Goal: Task Accomplishment & Management: Use online tool/utility

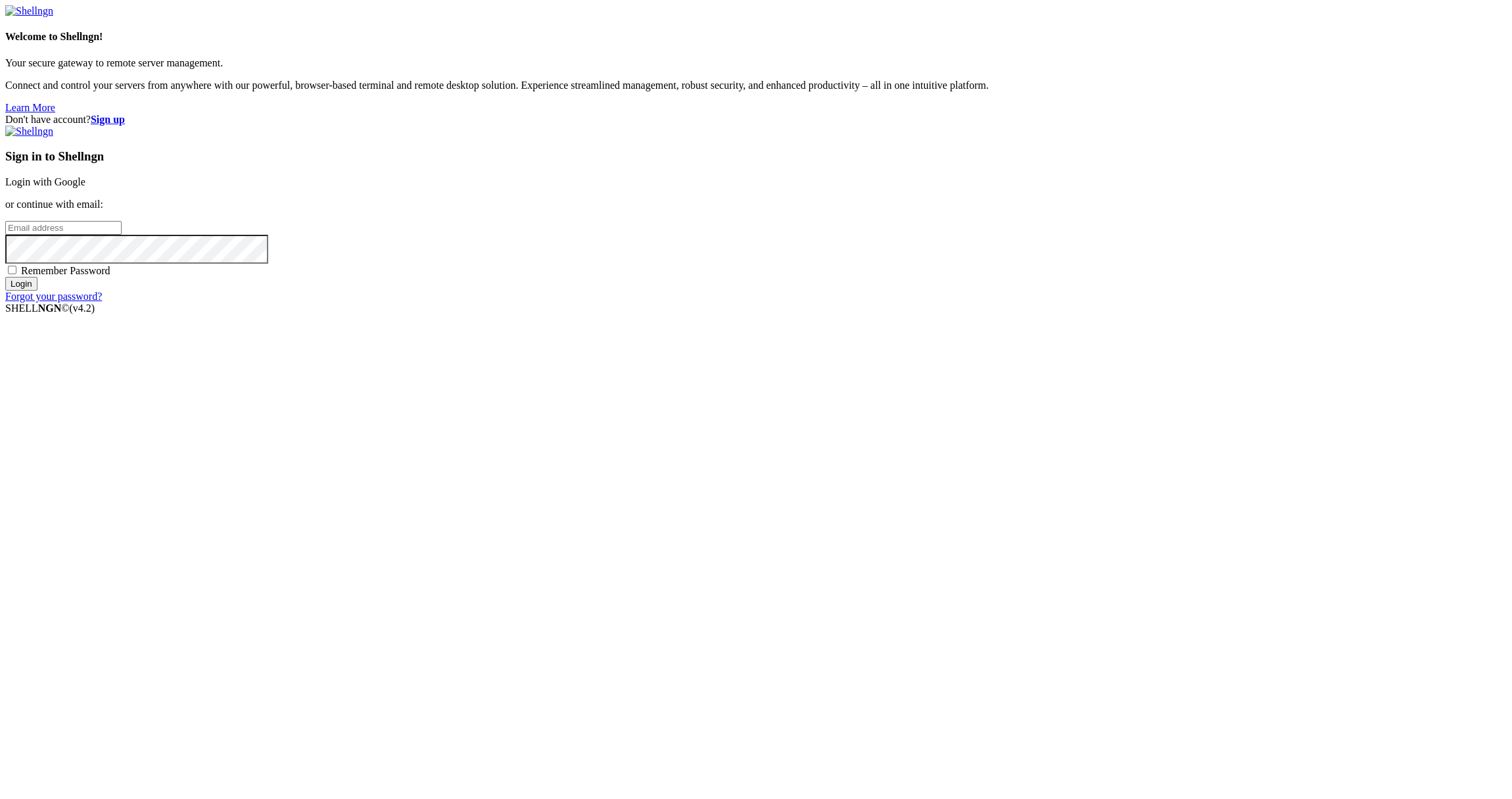
click at [86, 187] on link "Login with Google" at bounding box center [46, 182] width 80 height 11
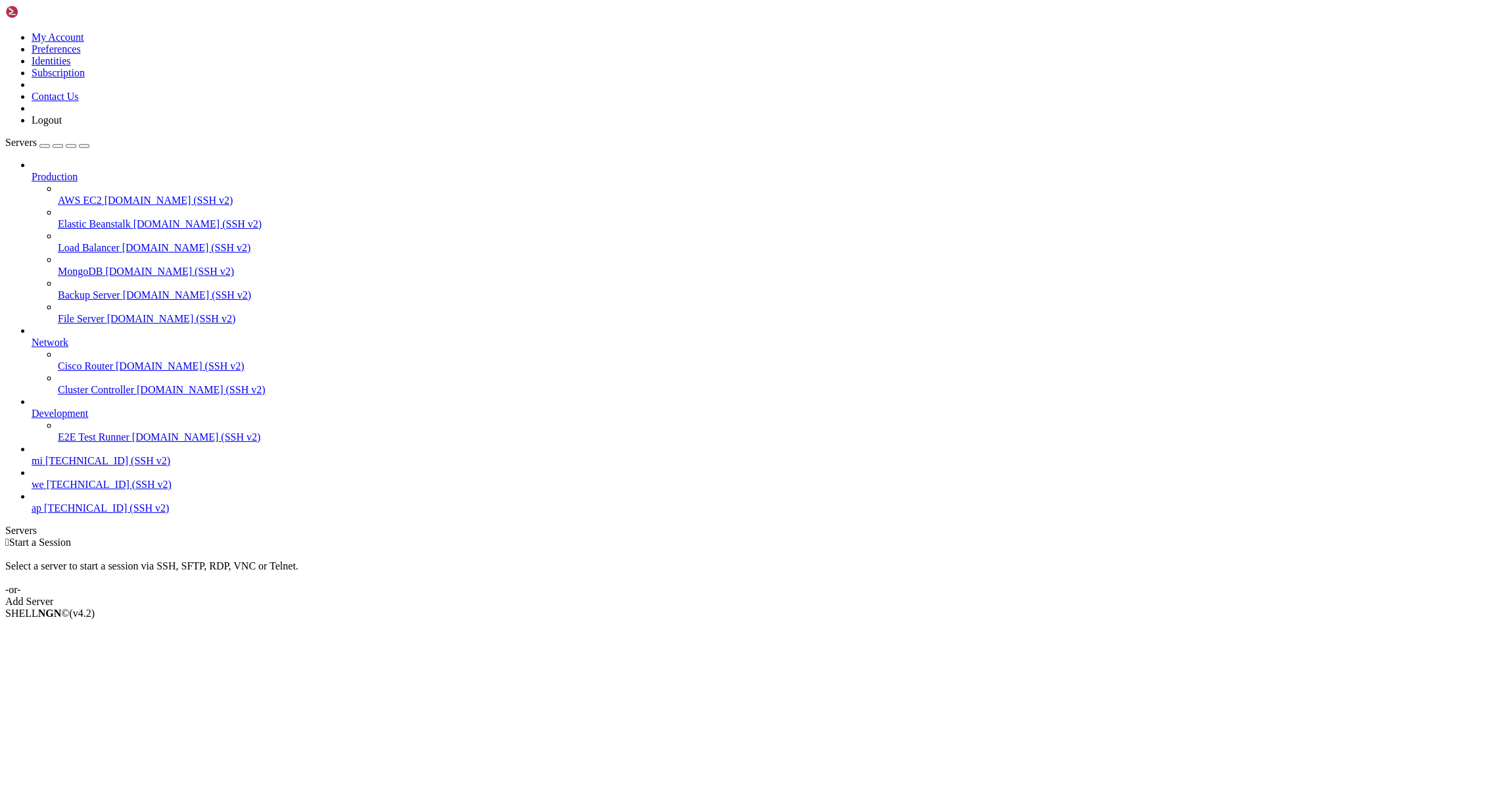
click at [40, 514] on link "ap [TECHNICAL_ID] (SSH v2)" at bounding box center [769, 508] width 1475 height 12
click at [41, 514] on span "ap" at bounding box center [37, 508] width 10 height 11
click at [119, 514] on span "[TECHNICAL_ID] (SSH v2)" at bounding box center [106, 508] width 125 height 11
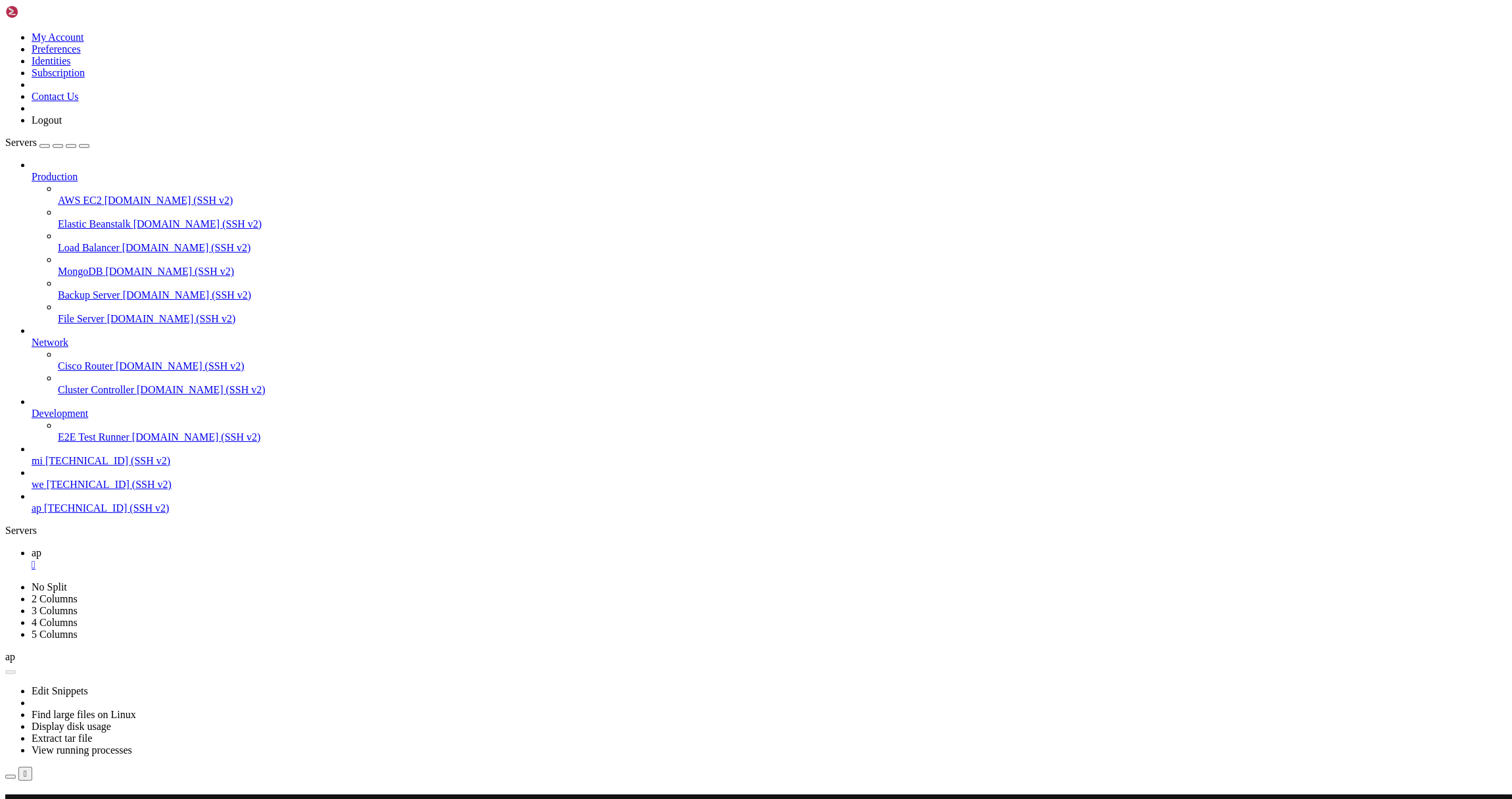
click at [58, 798] on button "Reconnect" at bounding box center [32, 813] width 52 height 14
click at [815, 798] on div "Reconnect" at bounding box center [756, 813] width 1502 height 14
click at [58, 798] on button "Reconnect" at bounding box center [32, 813] width 52 height 14
click at [43, 466] on span "mi" at bounding box center [37, 461] width 11 height 11
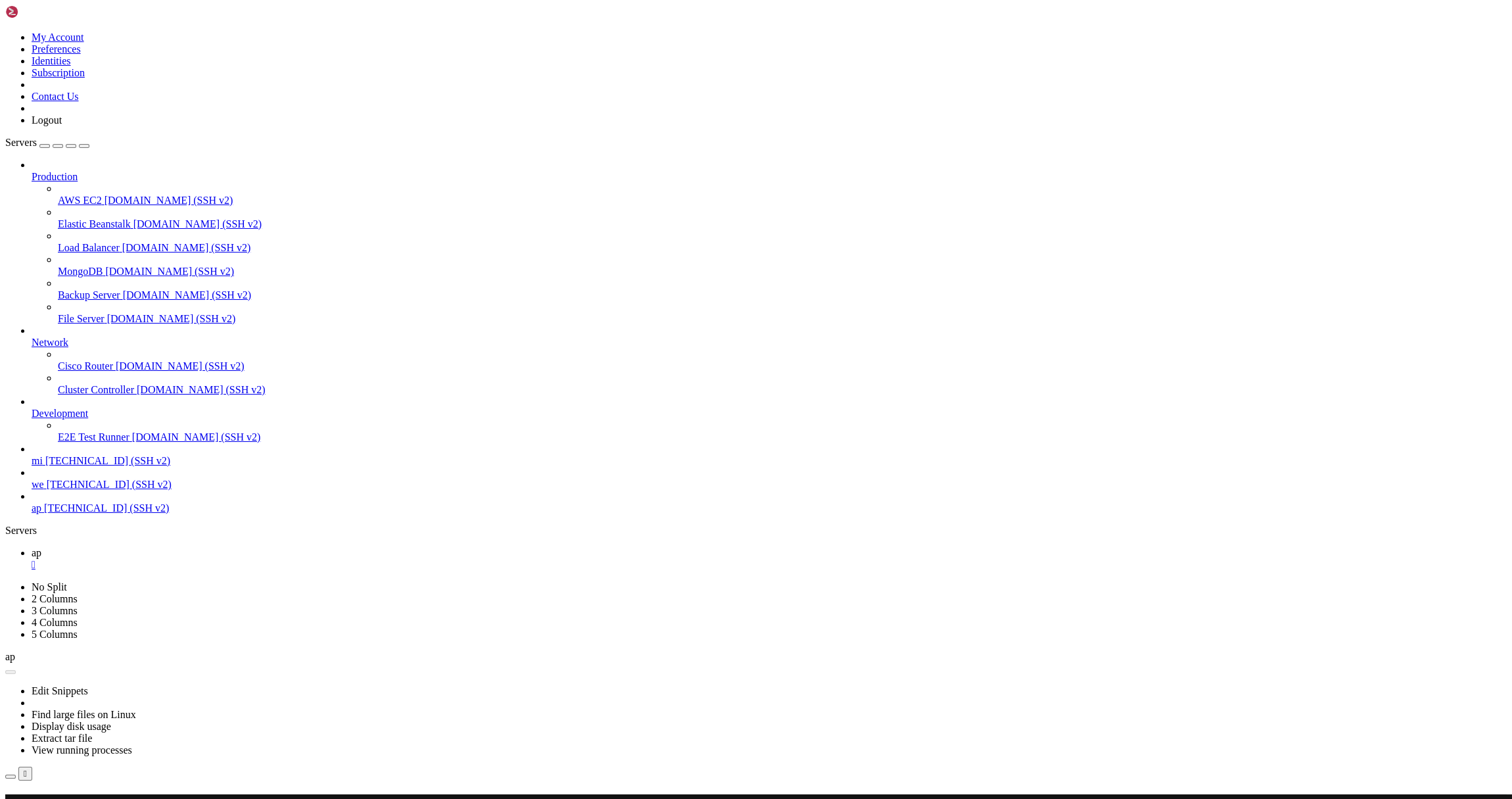
click at [92, 466] on span "[TECHNICAL_ID] (SSH v2)" at bounding box center [108, 461] width 125 height 11
click at [91, 466] on span "[TECHNICAL_ID] (SSH v2)" at bounding box center [108, 461] width 125 height 11
click at [93, 467] on link "mi [TECHNICAL_ID] (SSH v2)" at bounding box center [769, 461] width 1475 height 12
click at [80, 466] on span "[TECHNICAL_ID] (SSH v2)" at bounding box center [108, 461] width 125 height 11
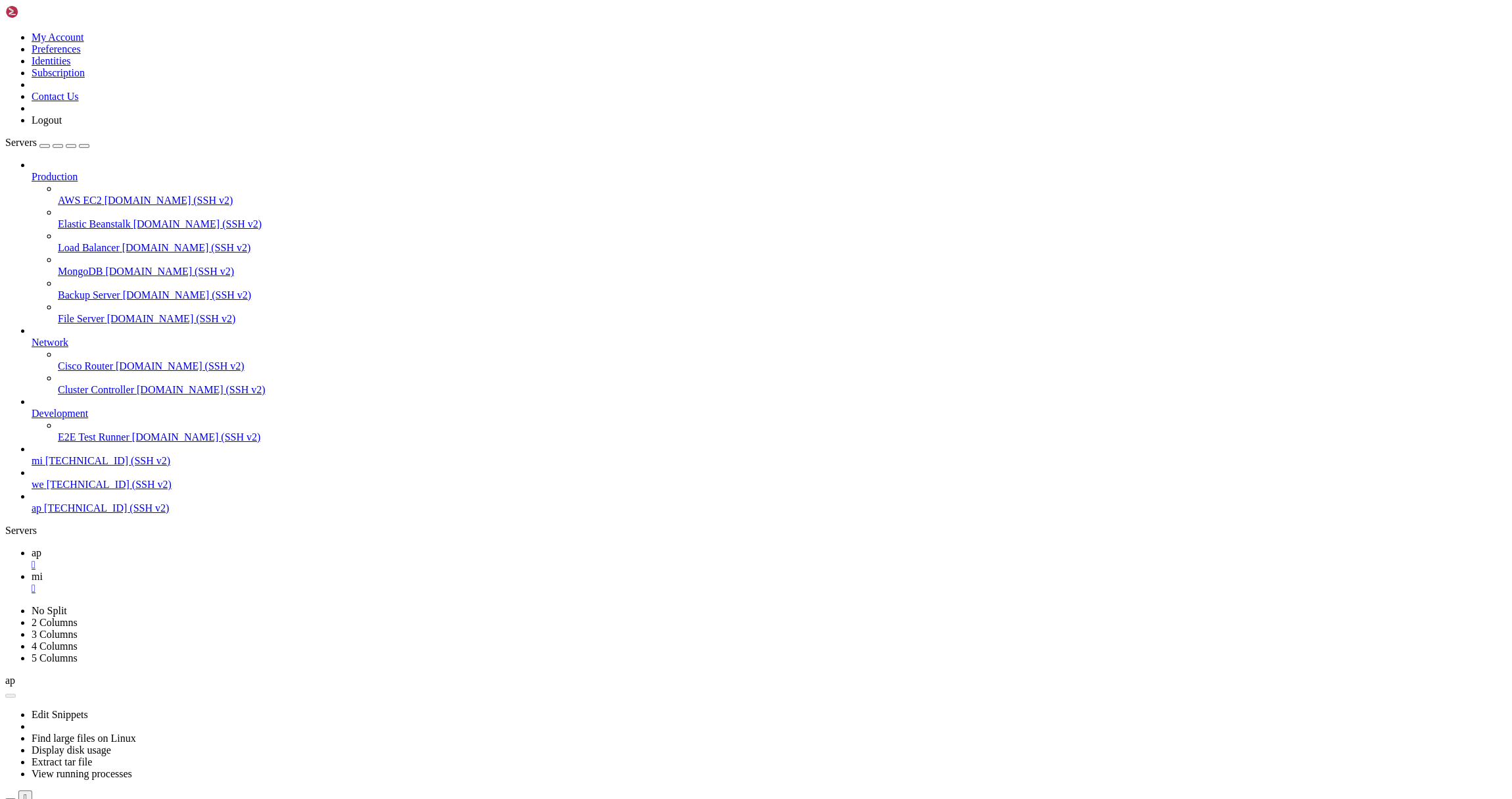
type input "/root"
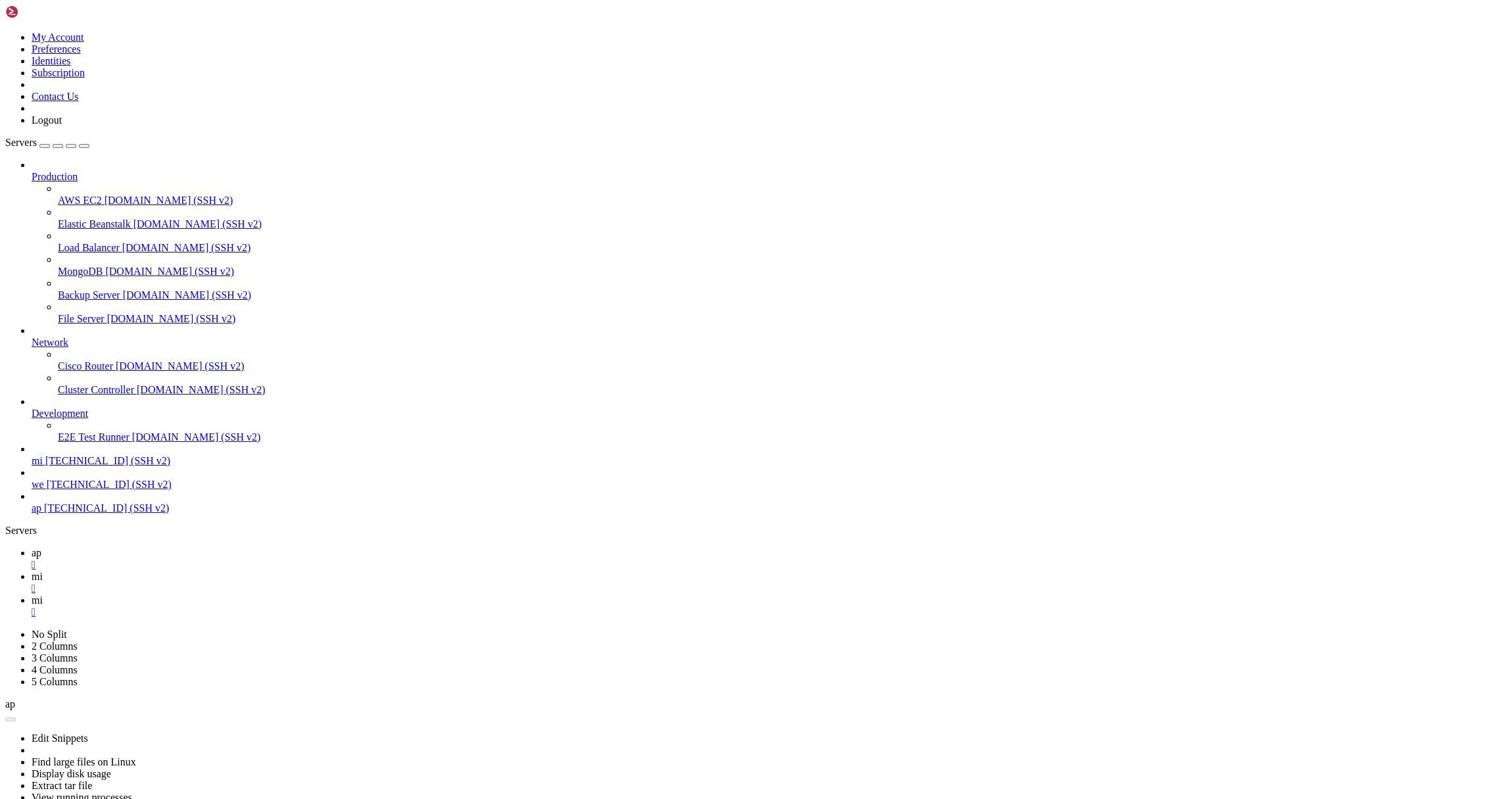
click at [32, 570] on icon at bounding box center [32, 576] width 0 height 11
click at [279, 595] on link "mi " at bounding box center [769, 606] width 1475 height 23
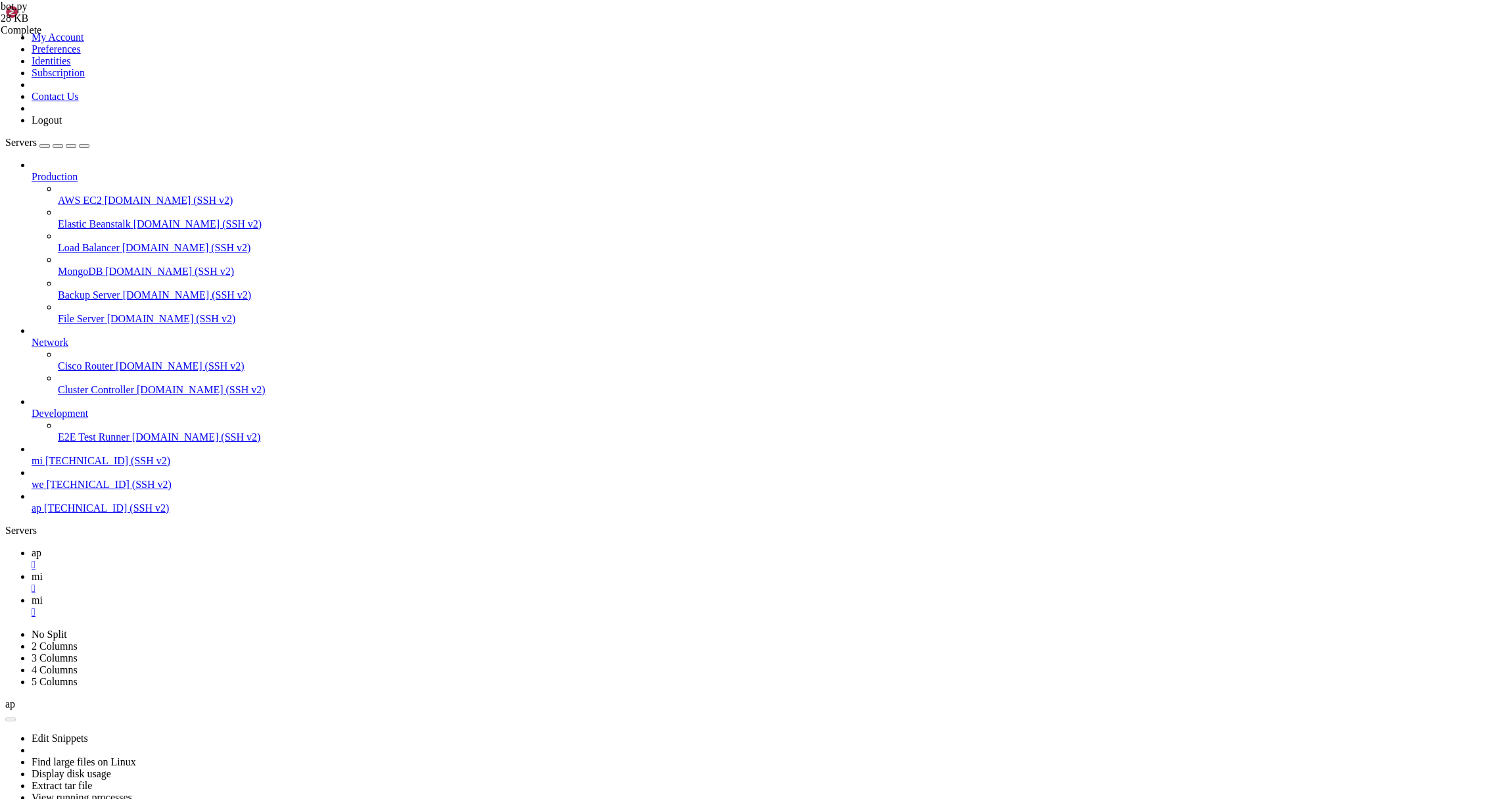
scroll to position [637, 0]
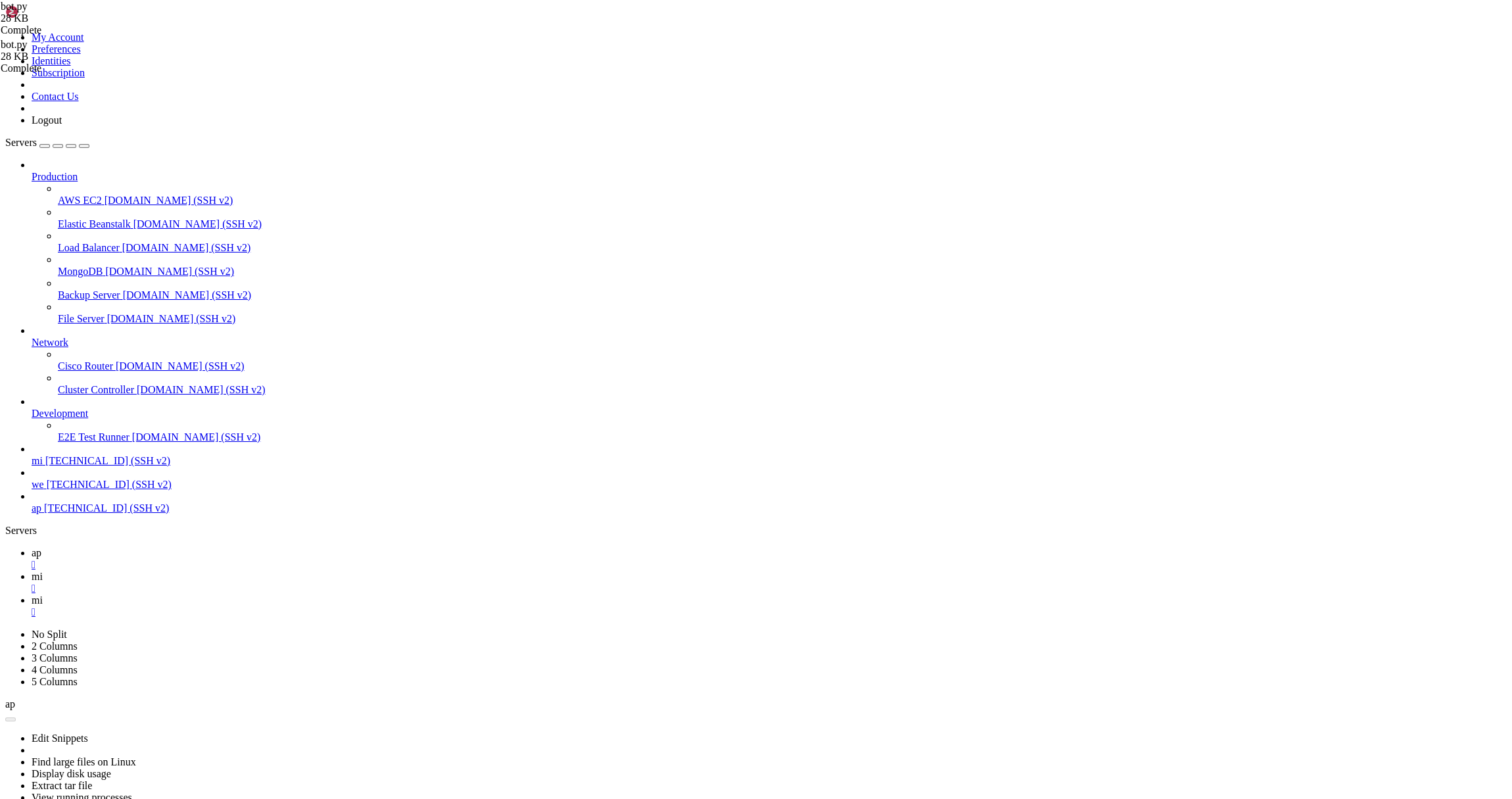
type textarea "await asyncio.sleep(1800)"
type input "p"
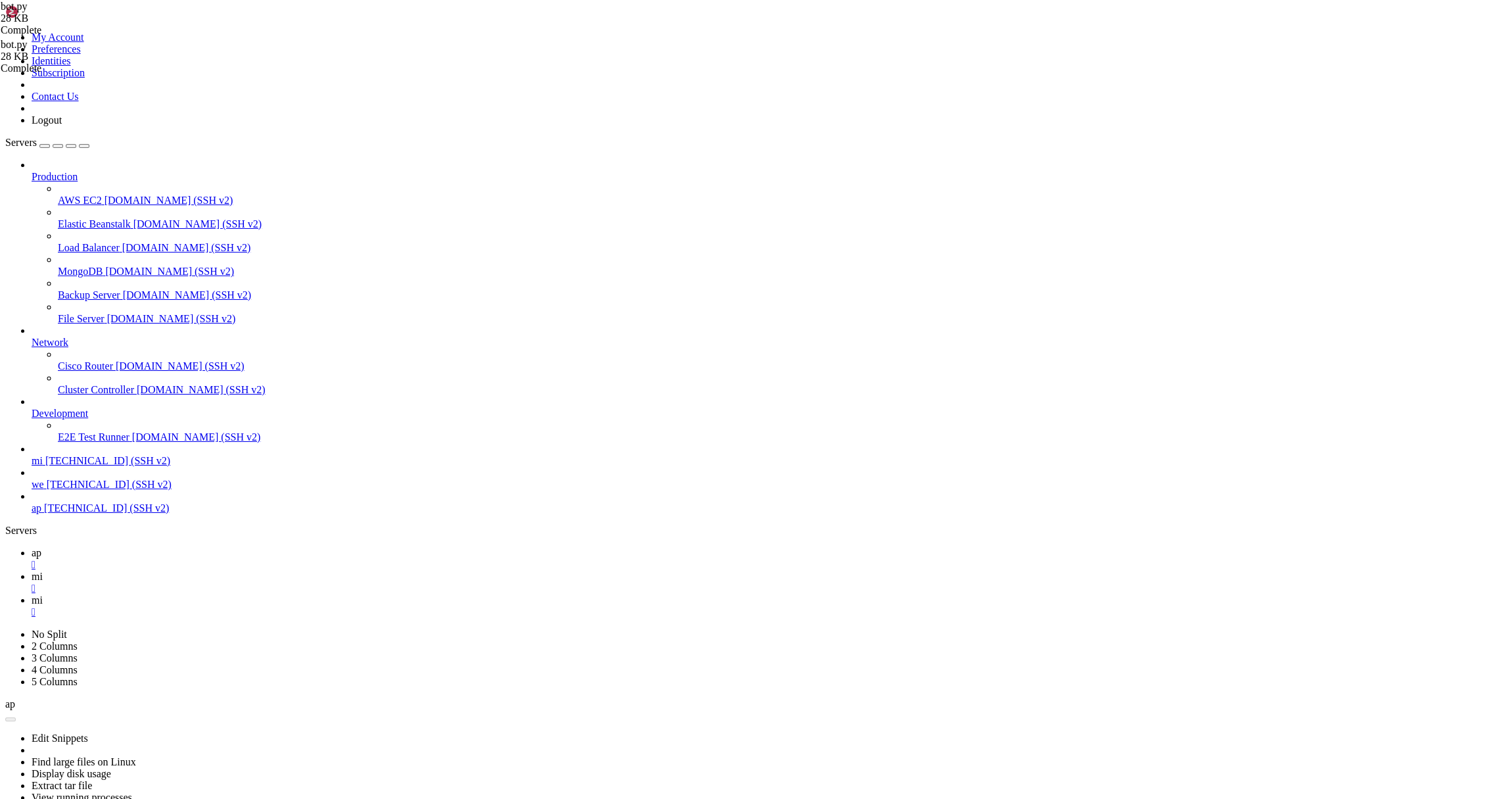
click at [32, 570] on icon at bounding box center [32, 576] width 0 height 11
click at [289, 595] on link "mi " at bounding box center [769, 606] width 1475 height 23
type input "d"
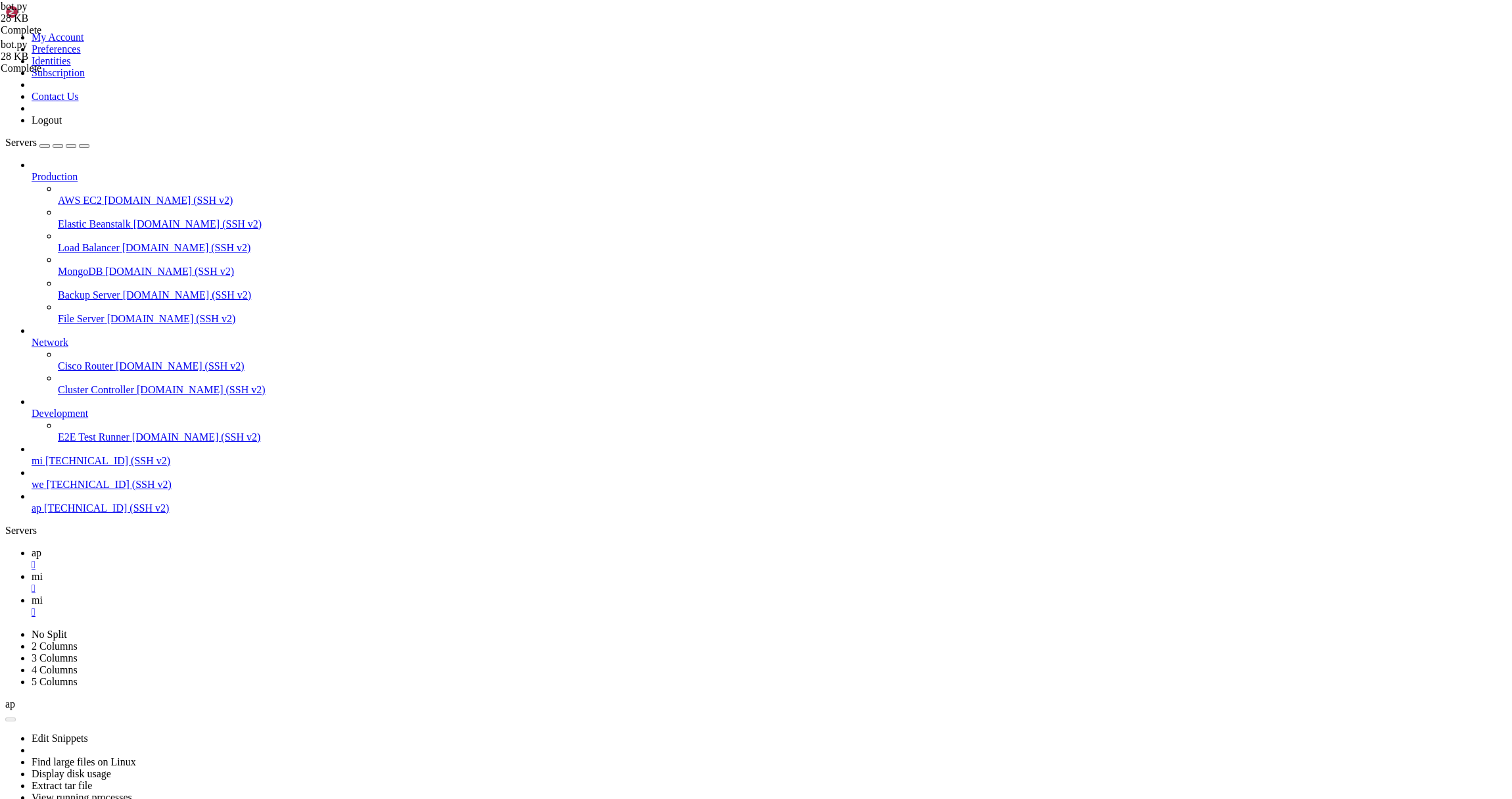
scroll to position [399, 0]
type input "d"
type input "http"
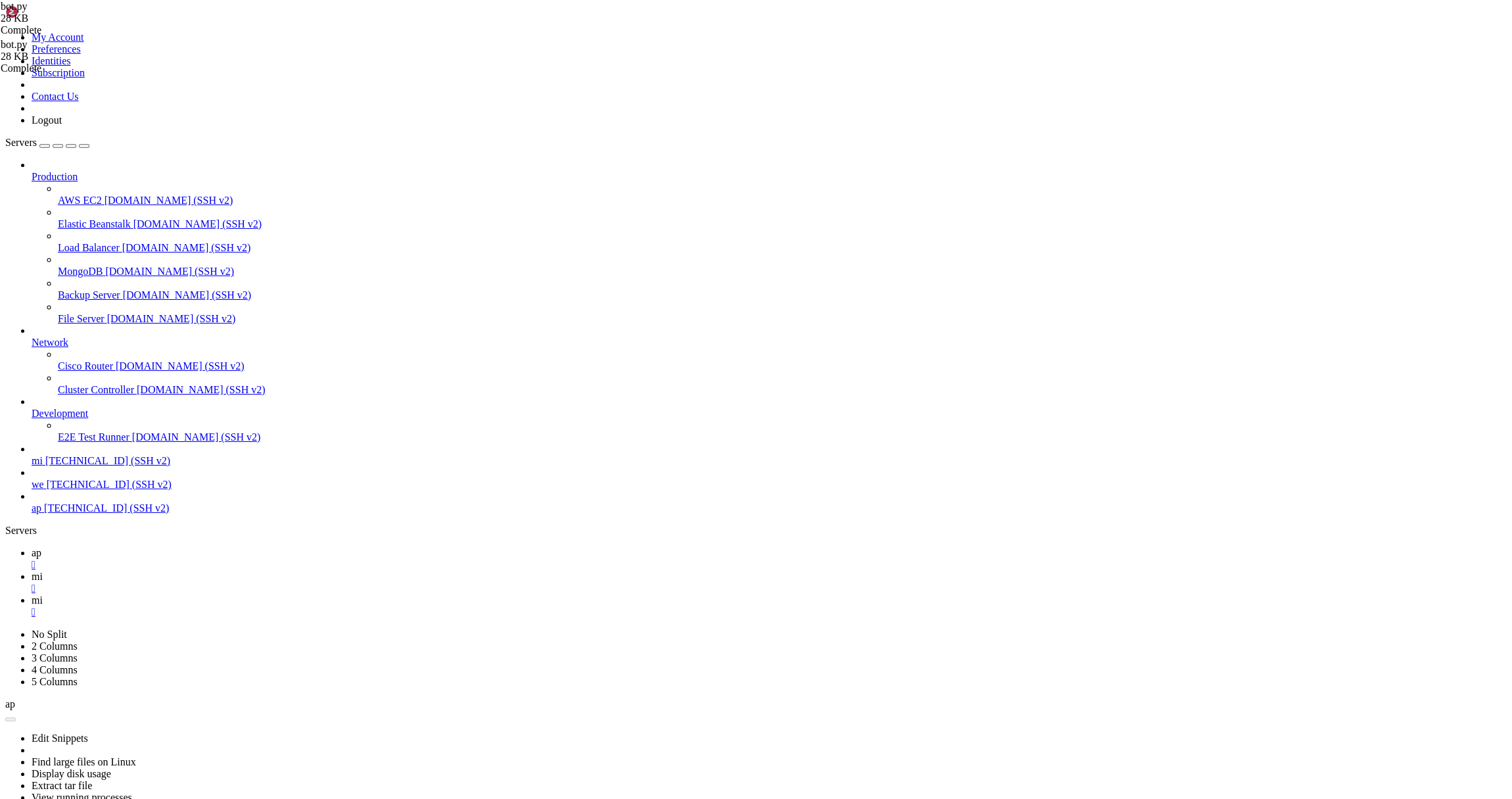
click at [239, 570] on link "mi " at bounding box center [769, 582] width 1475 height 23
click at [287, 595] on link "mi " at bounding box center [769, 606] width 1475 height 23
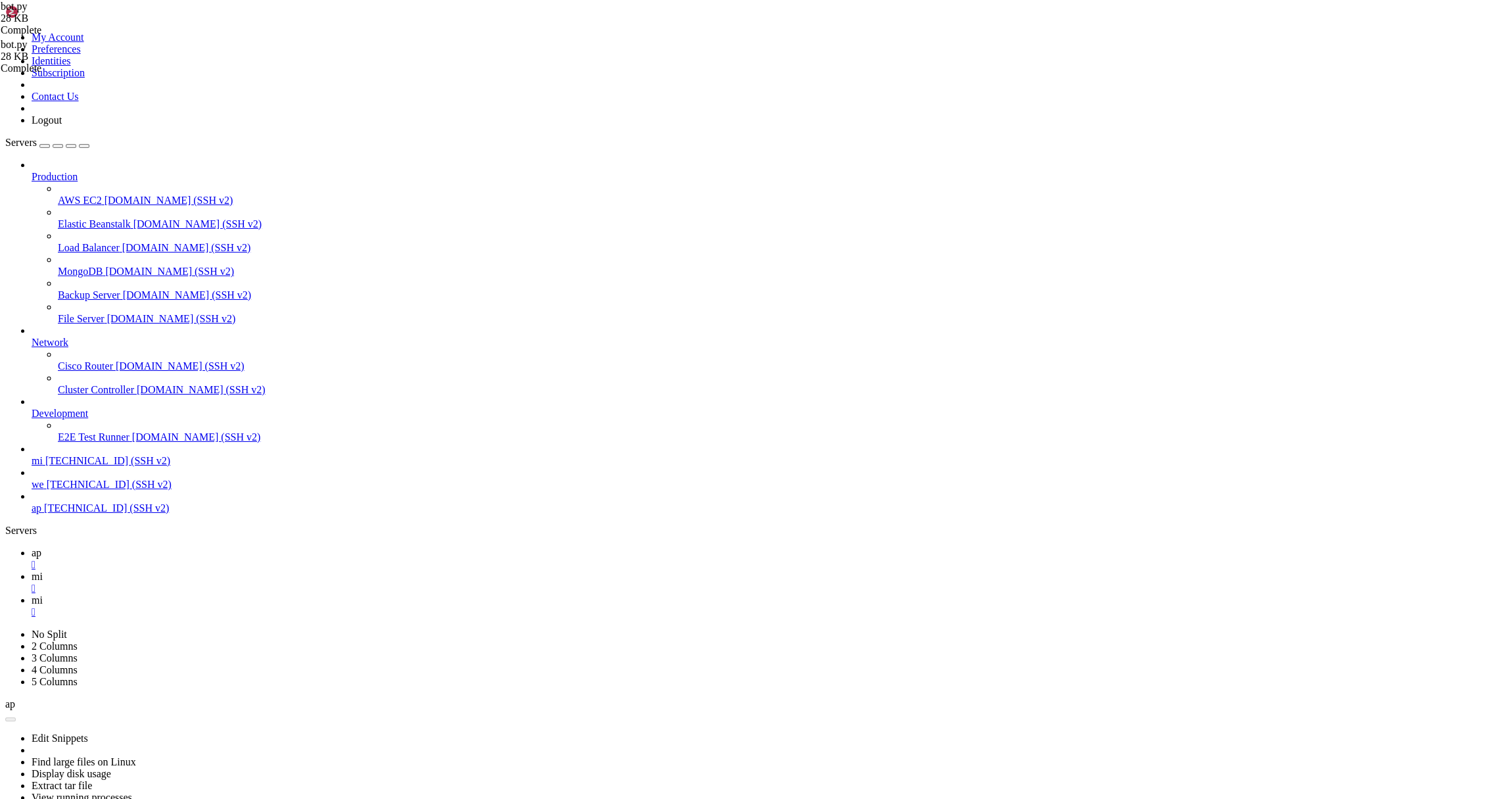
type input "/root/bybsa"
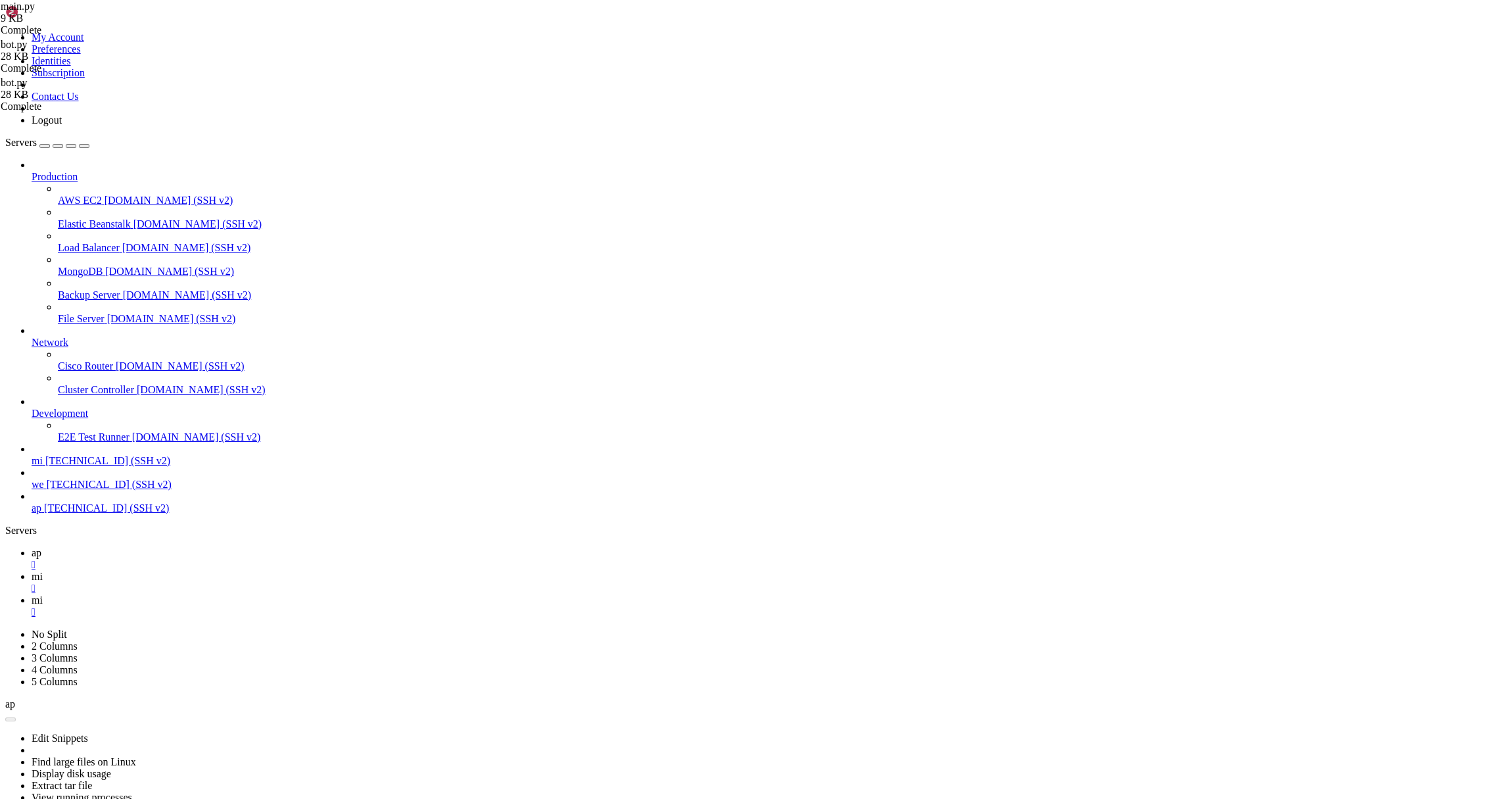
scroll to position [2160, 0]
type textarea "if __name__ == '__main__': [DOMAIN_NAME](host='[TECHNICAL_ID]', port=80)"
paste textarea "[DOMAIN_NAME](main())"
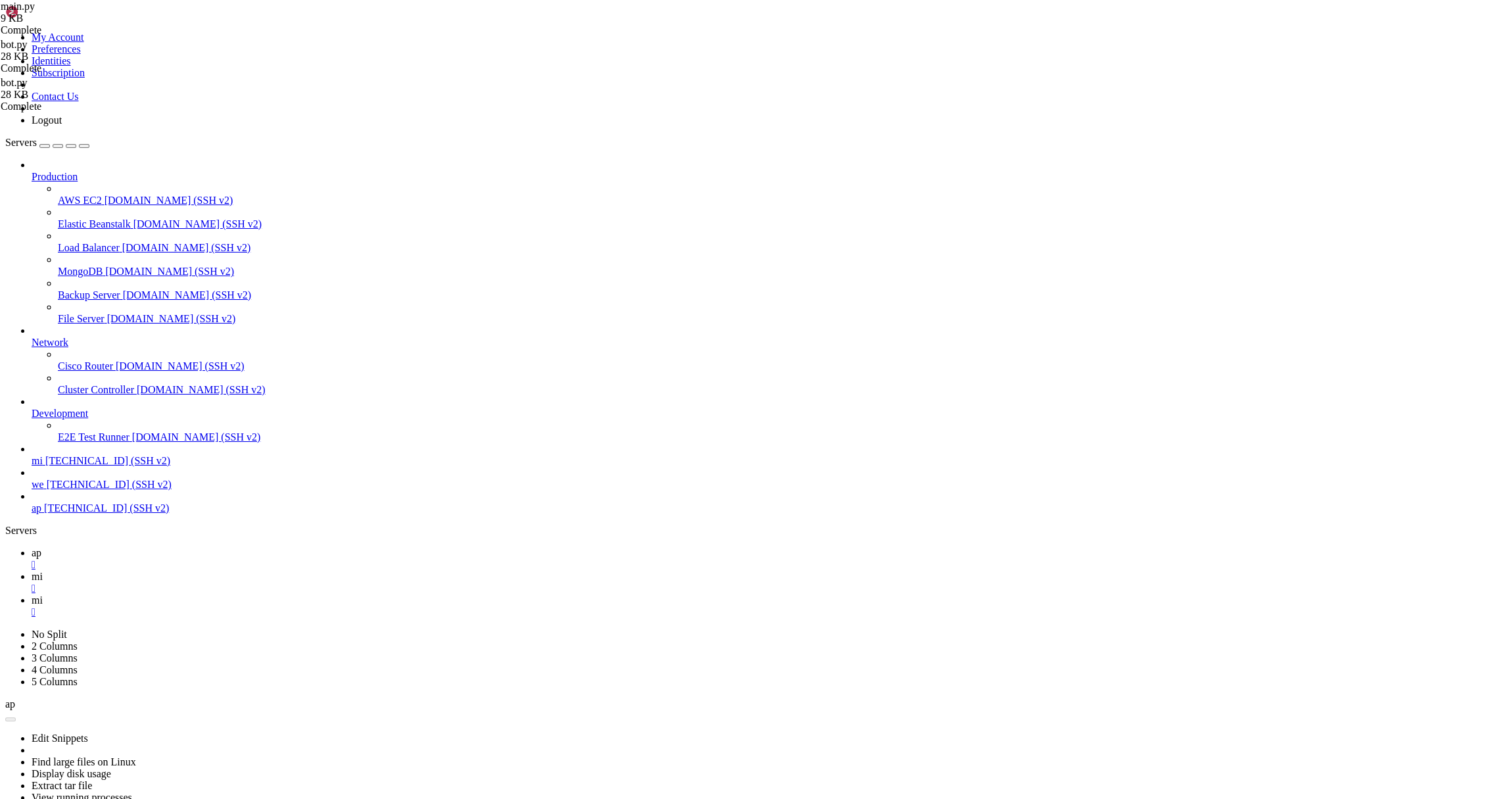
type textarea "[DOMAIN_NAME](main())"
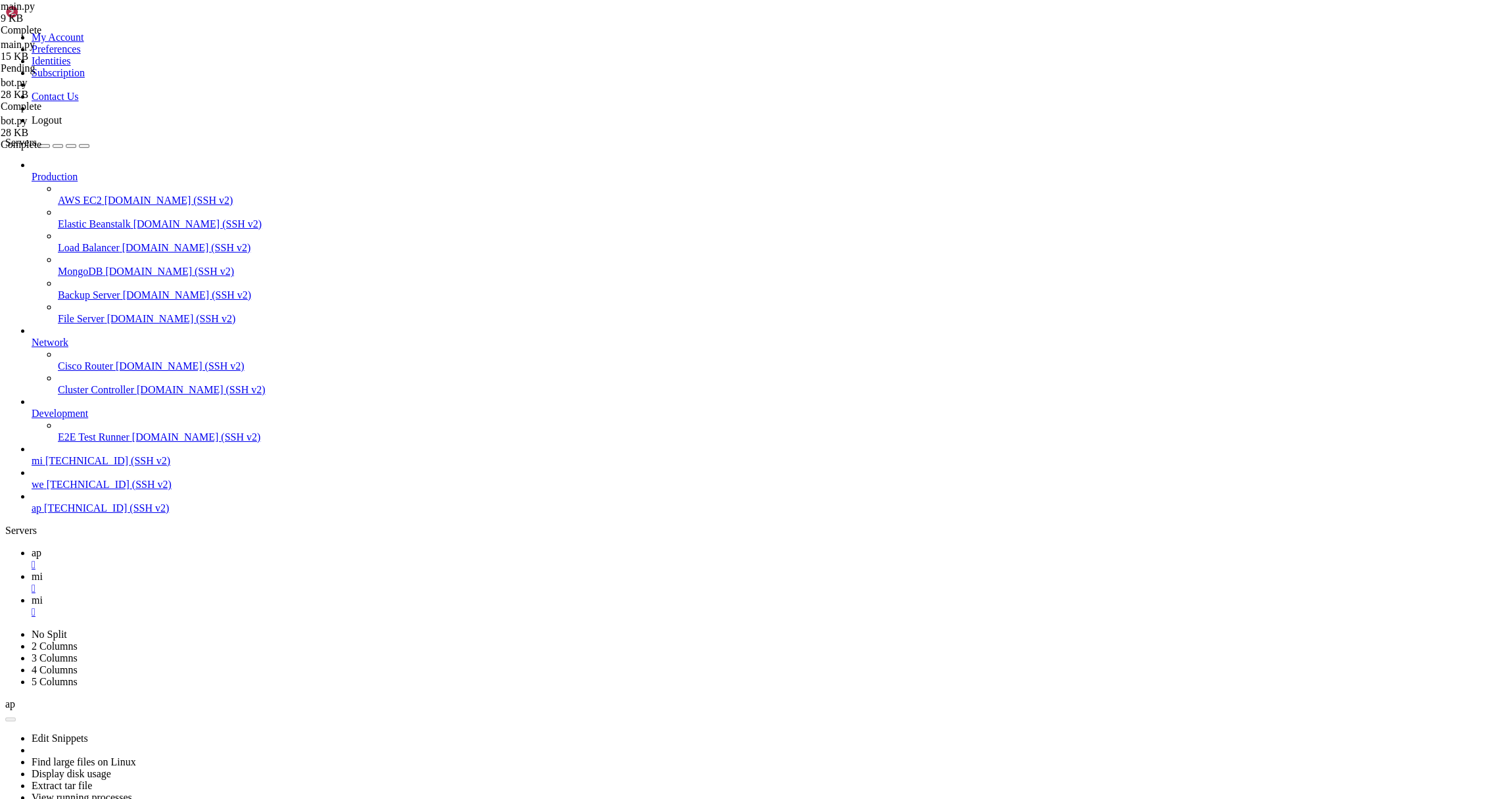
type textarea "# -*- coding: utf-8 -*-"
type textarea "if __name__ == '__main__': [DOMAIN_NAME](host='[TECHNICAL_ID]', port=80)"
paste textarea "[DOMAIN_NAME](main())"
type textarea "[DOMAIN_NAME](main())"
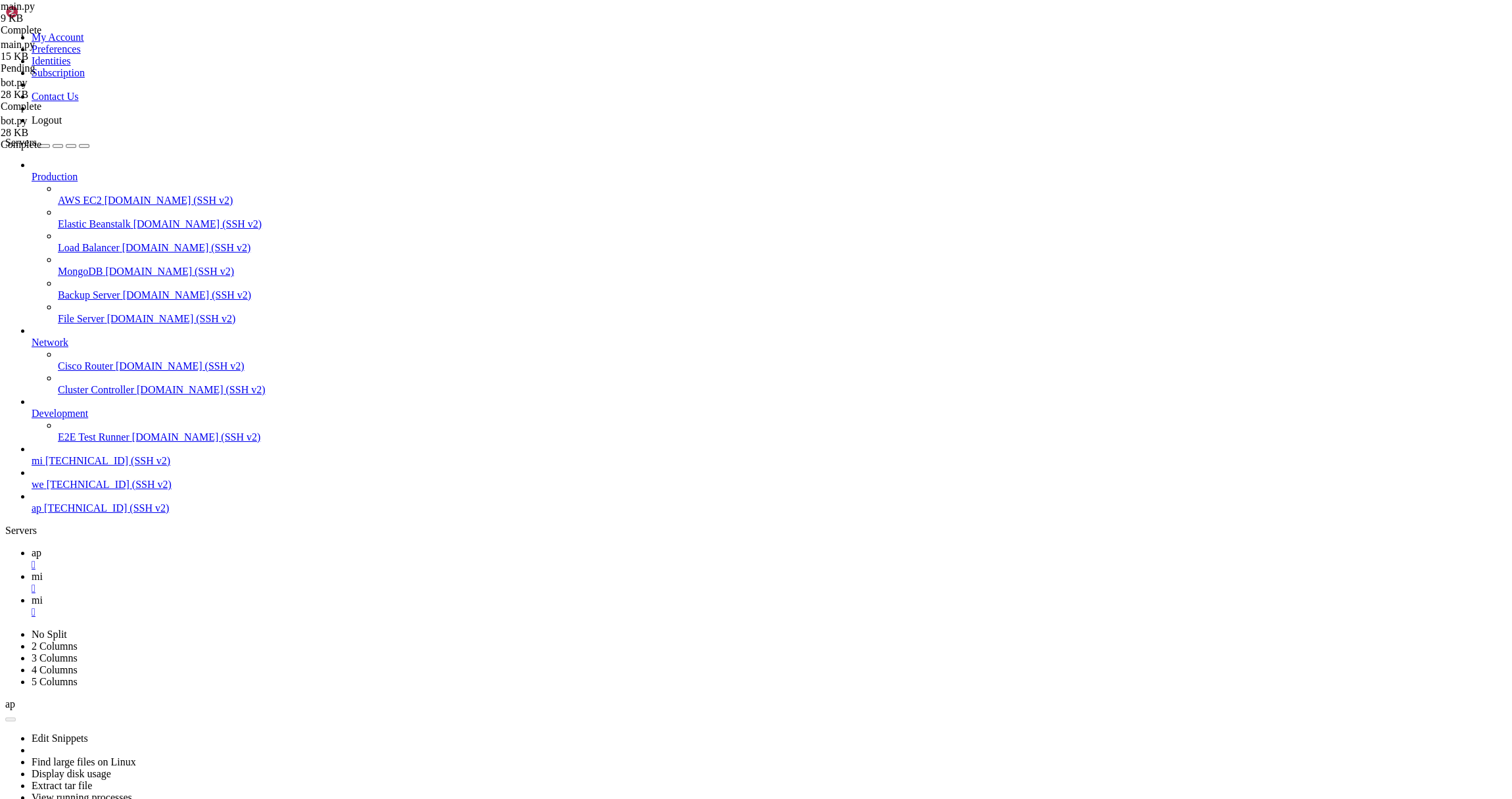
click at [184, 547] on link "ap " at bounding box center [769, 559] width 1475 height 23
click at [235, 570] on link "mi " at bounding box center [769, 582] width 1475 height 23
drag, startPoint x: 335, startPoint y: 1570, endPoint x: 332, endPoint y: 1563, distance: 7.6
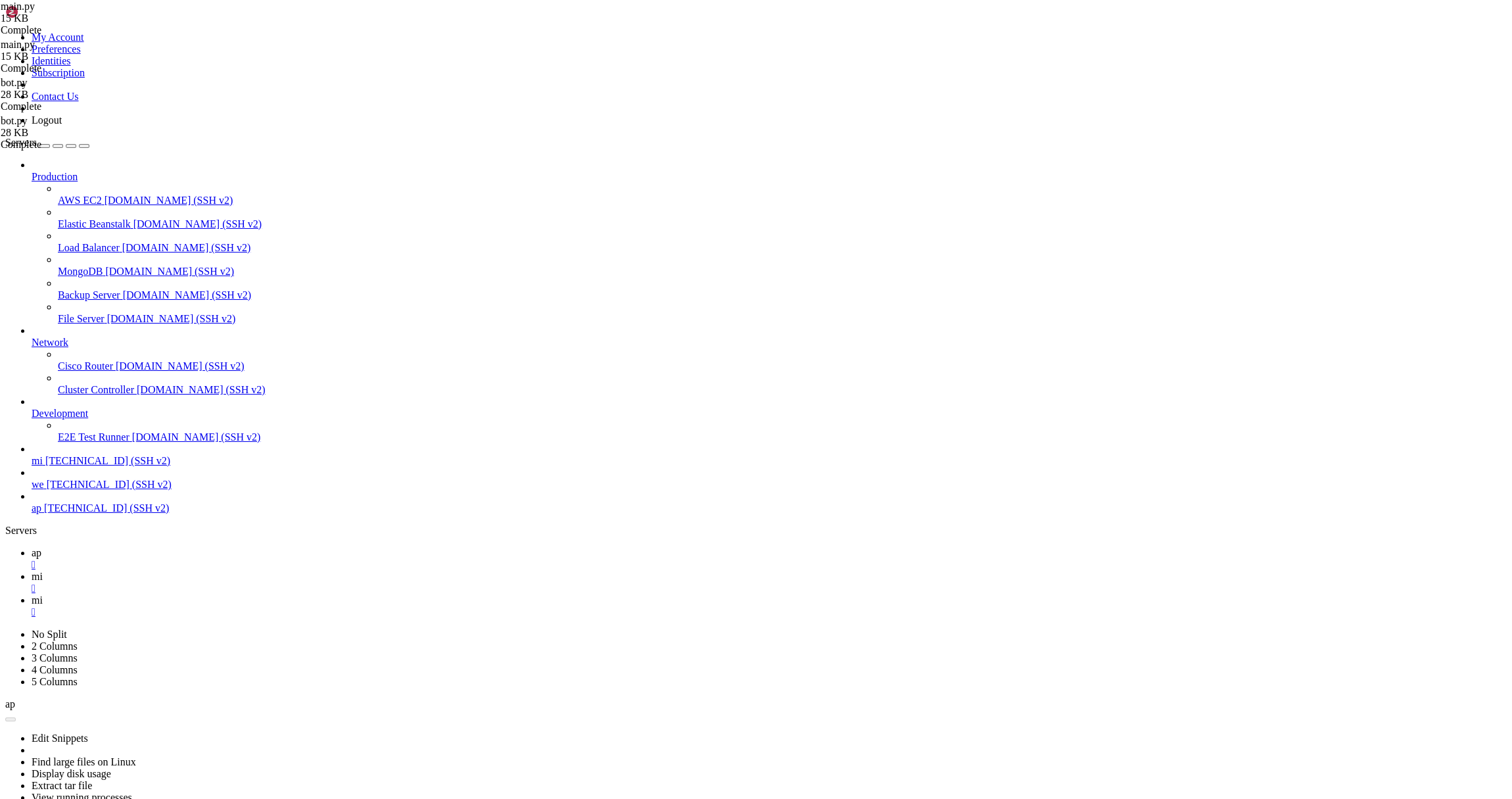
scroll to position [44649, 0]
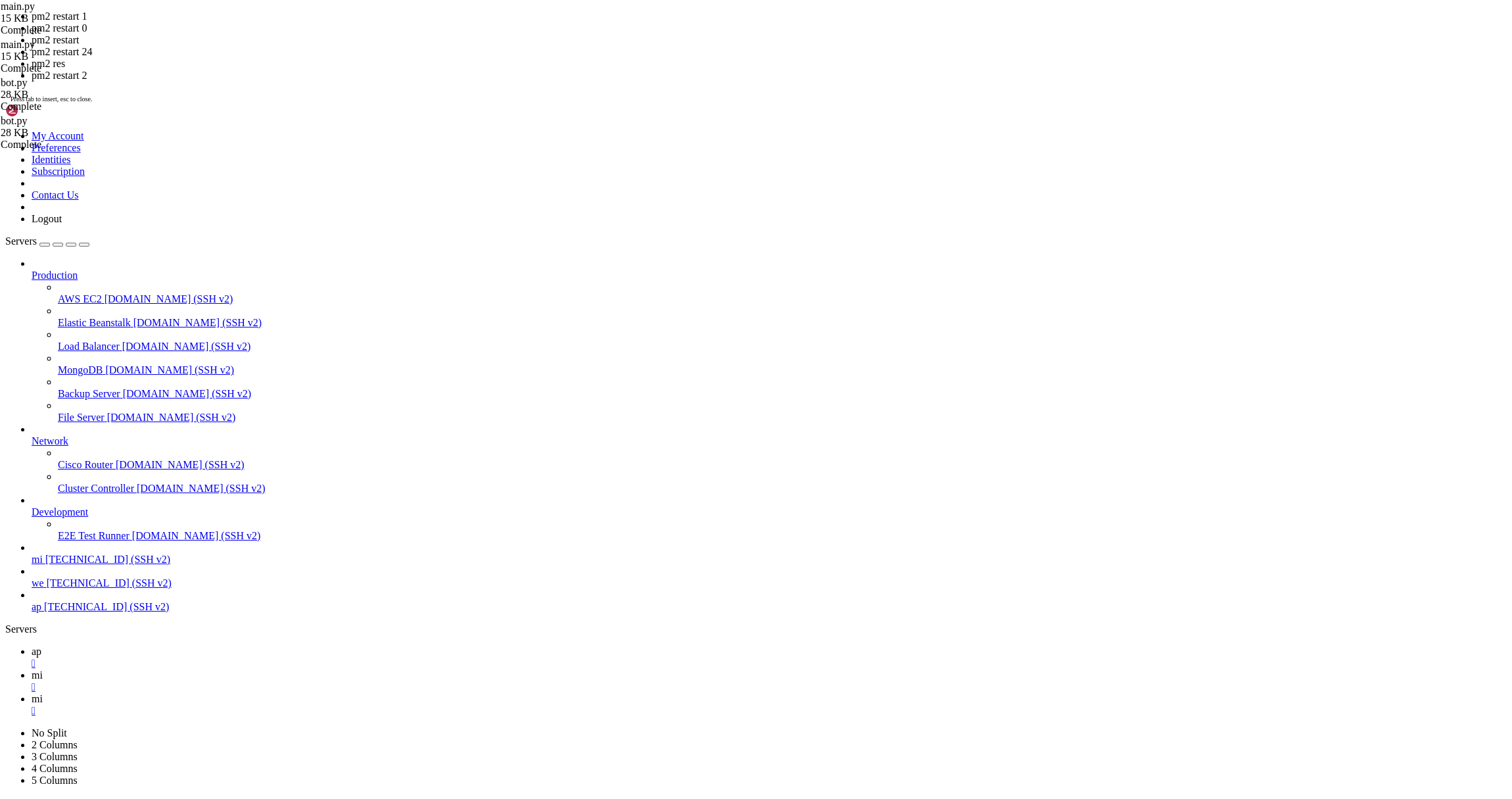
click at [282, 693] on link "mi " at bounding box center [769, 705] width 1475 height 23
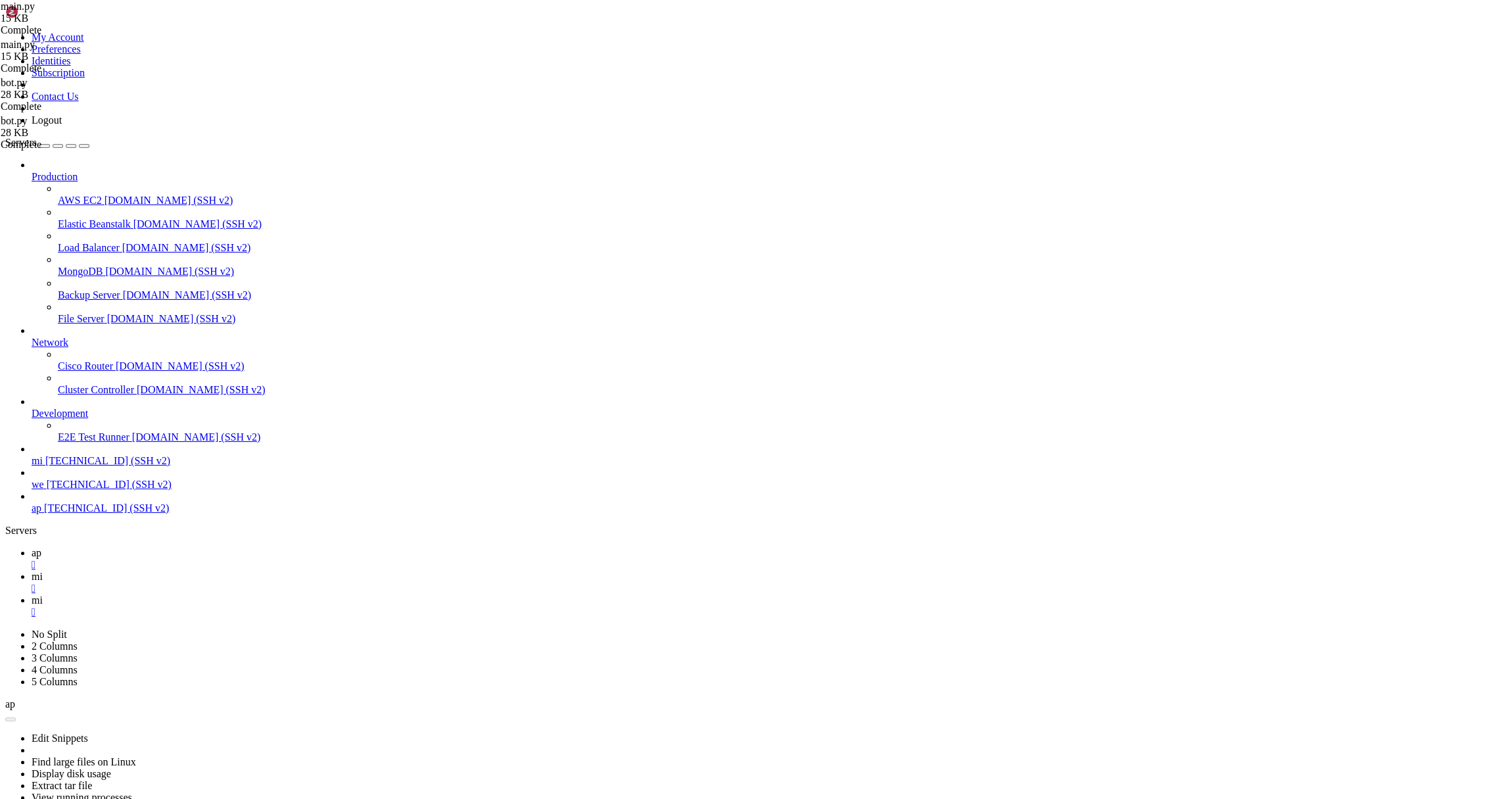
type textarea "if __name__ == '__main__': [DOMAIN_NAME](main())"
type textarea "[DOMAIN_NAME](main())"
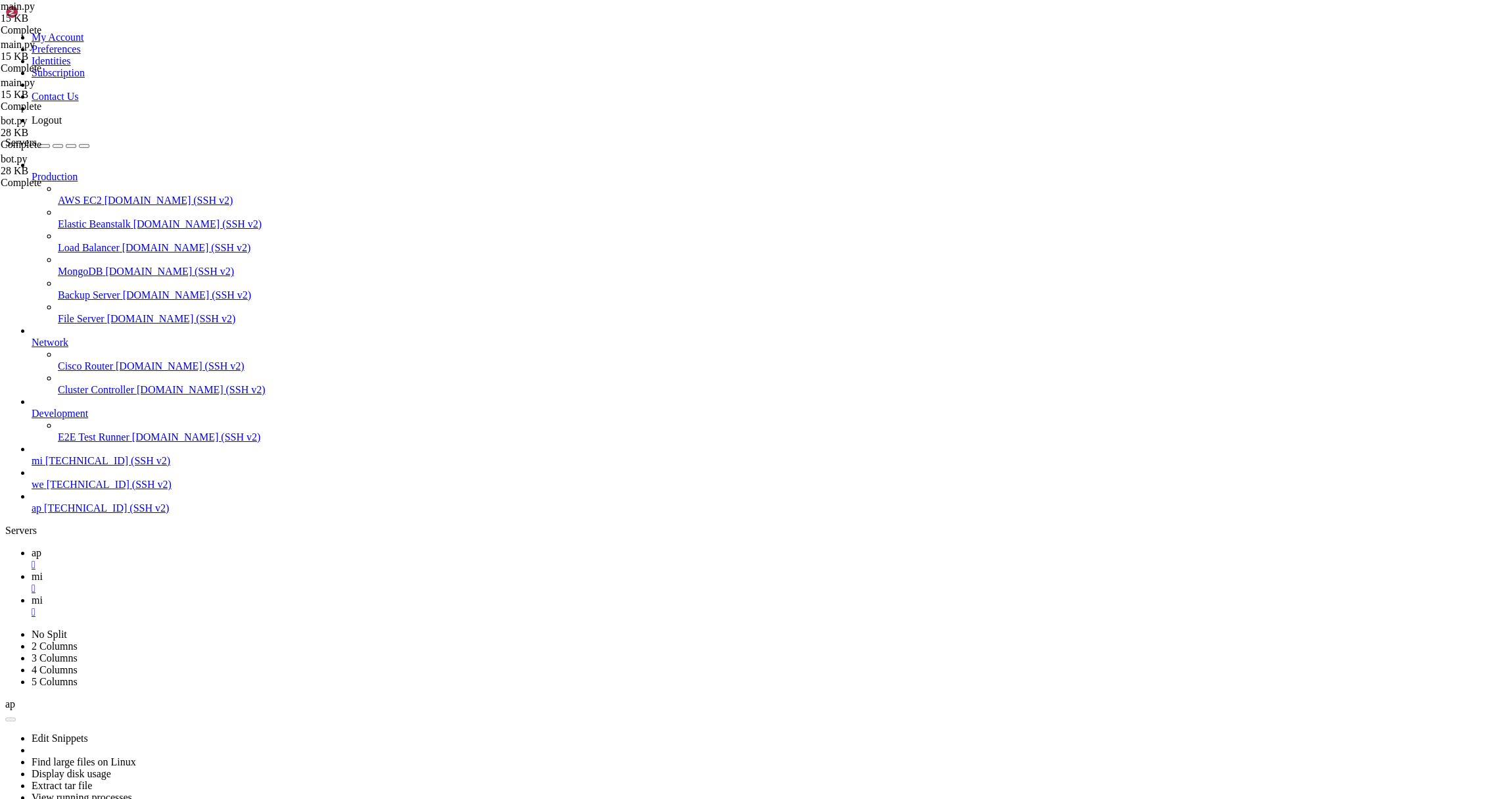
click at [32, 570] on icon at bounding box center [32, 576] width 0 height 11
click at [32, 595] on icon at bounding box center [32, 600] width 0 height 11
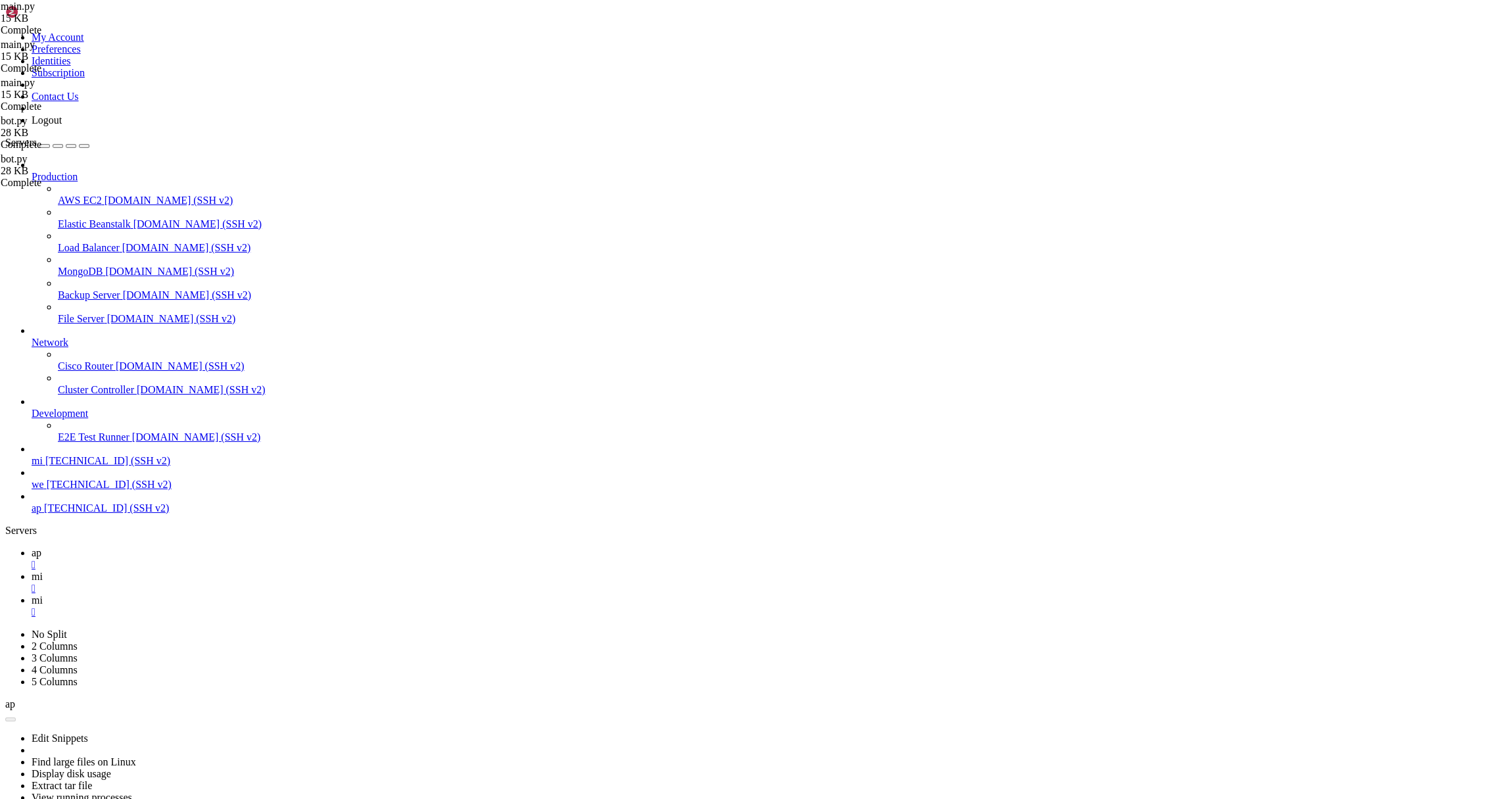
type input "/root"
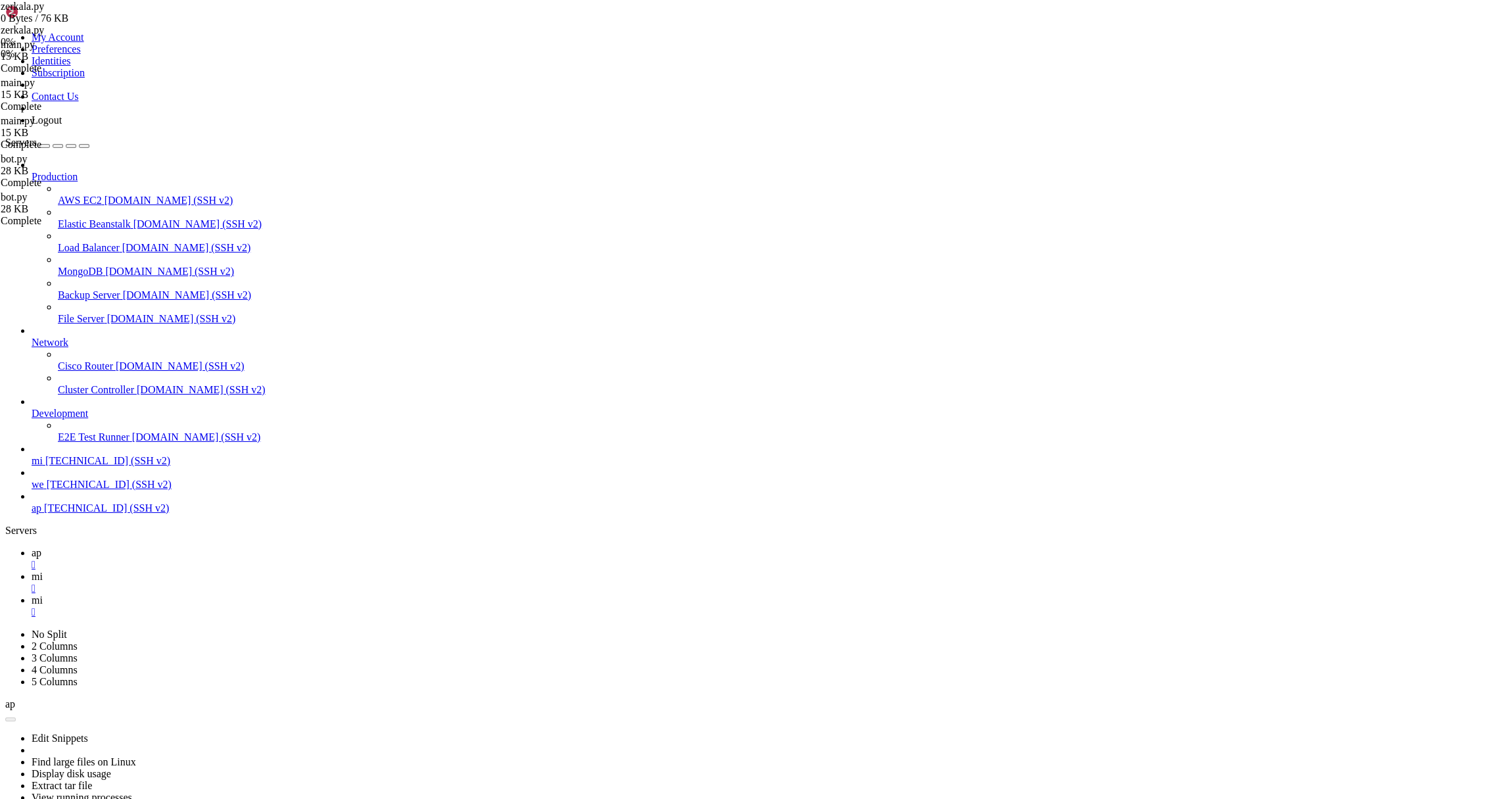
click at [32, 570] on icon at bounding box center [32, 576] width 0 height 11
click at [32, 595] on icon at bounding box center [32, 600] width 0 height 11
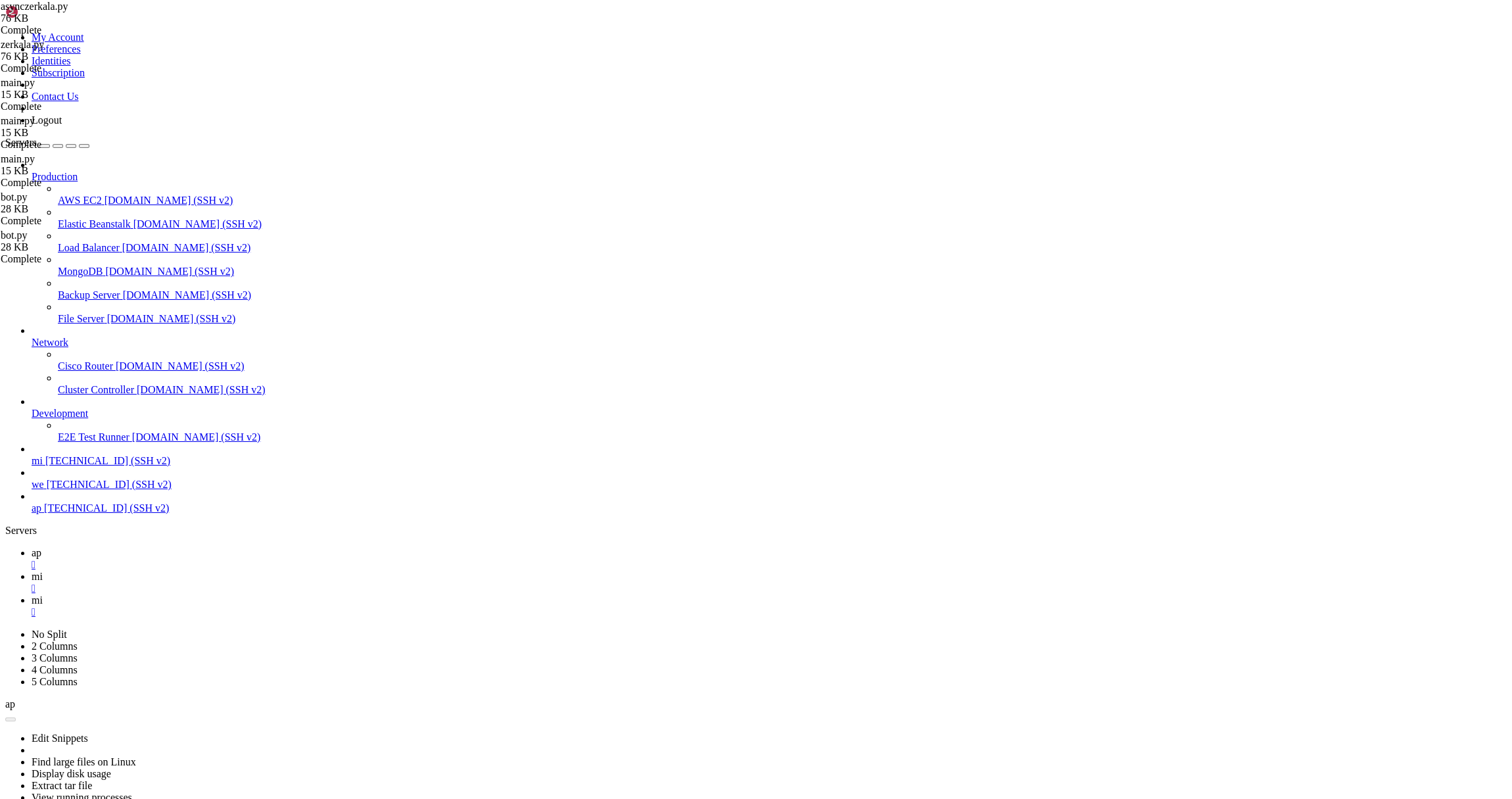
scroll to position [597, 0]
type textarea "if len(message.text.split()) < 2:"
type input "a"
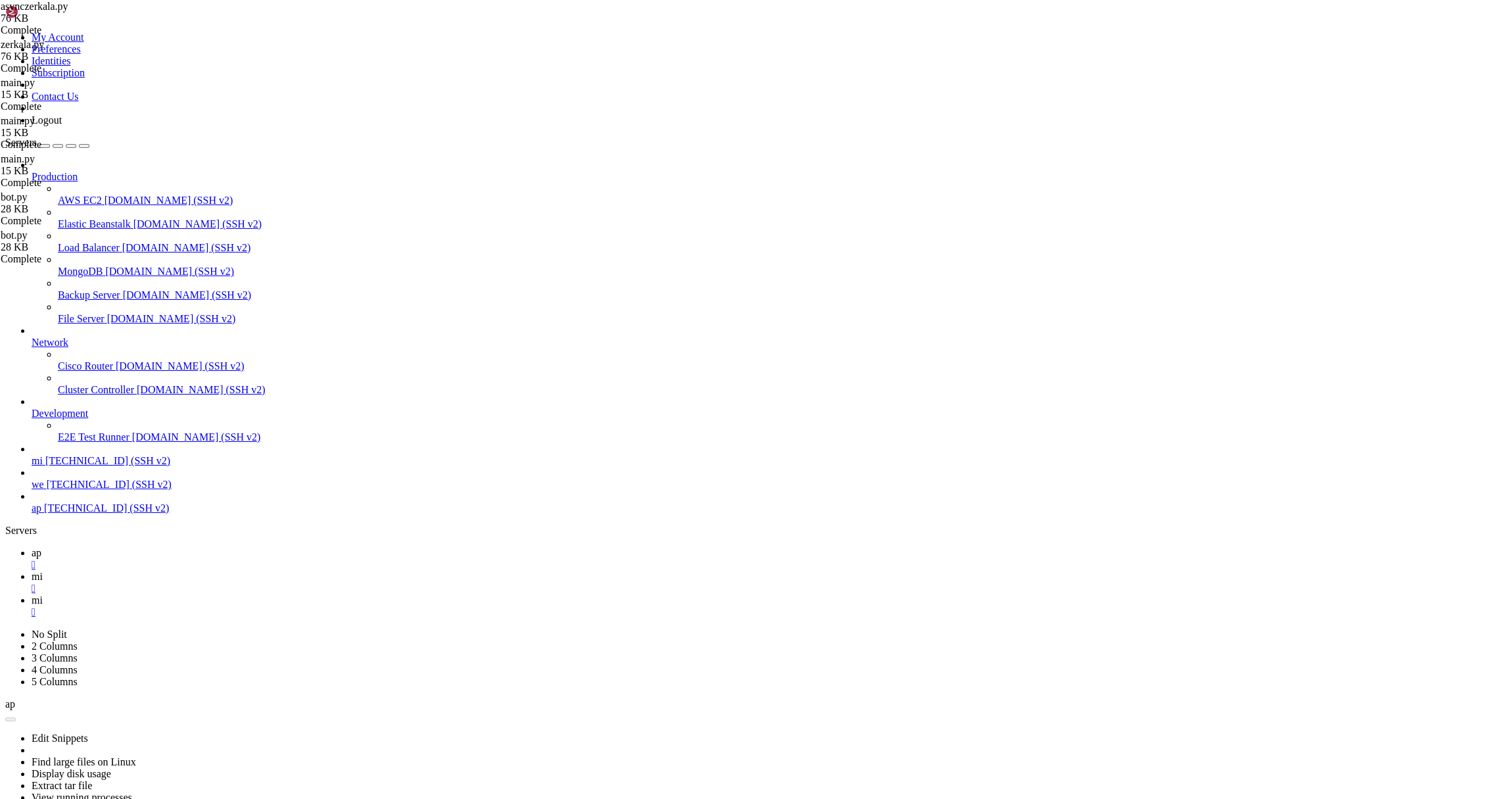
type input "р"
type input "http"
type input "d"
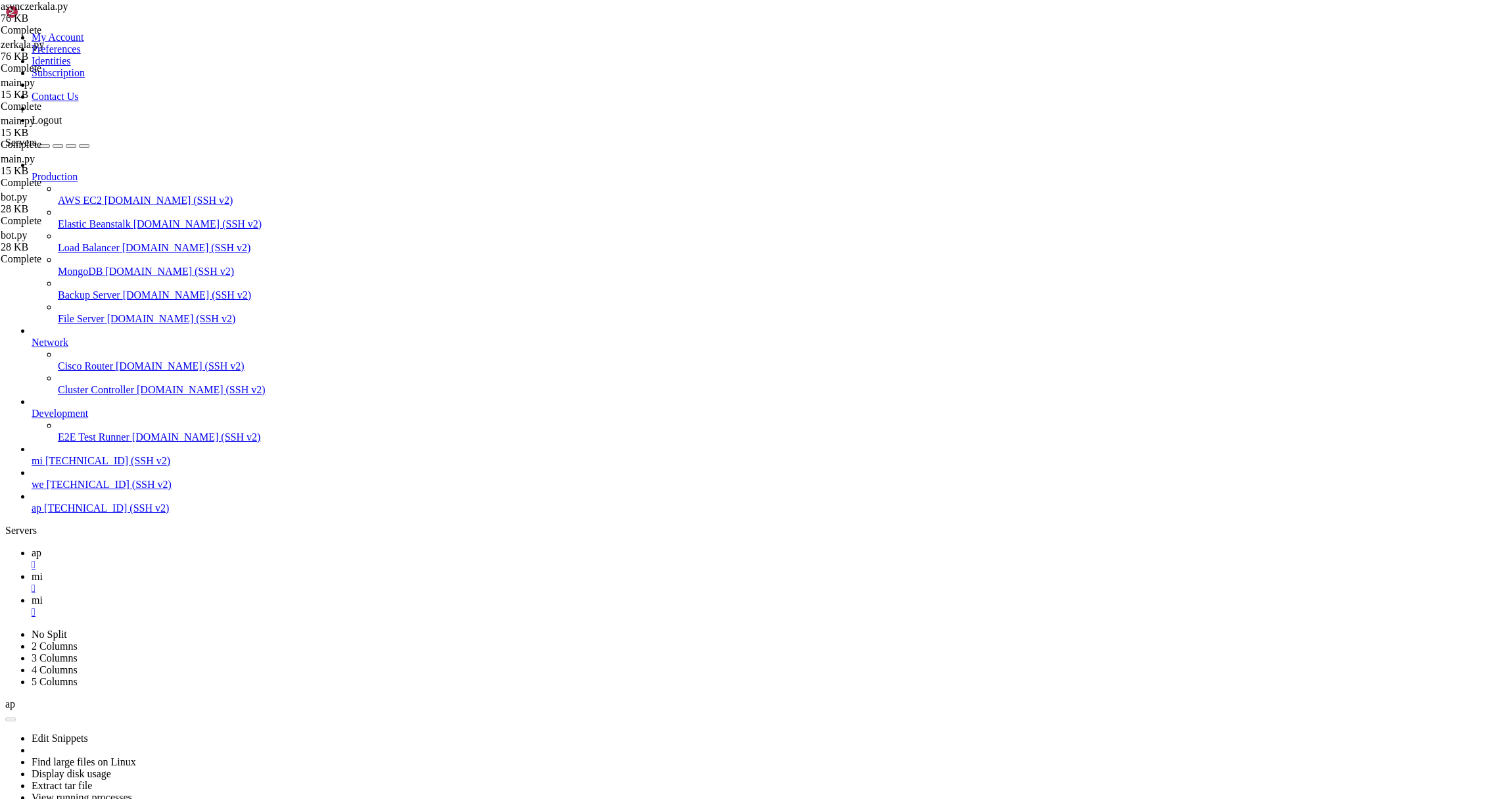
type input "dono"
drag, startPoint x: 278, startPoint y: 487, endPoint x: 353, endPoint y: 488, distance: 75.0
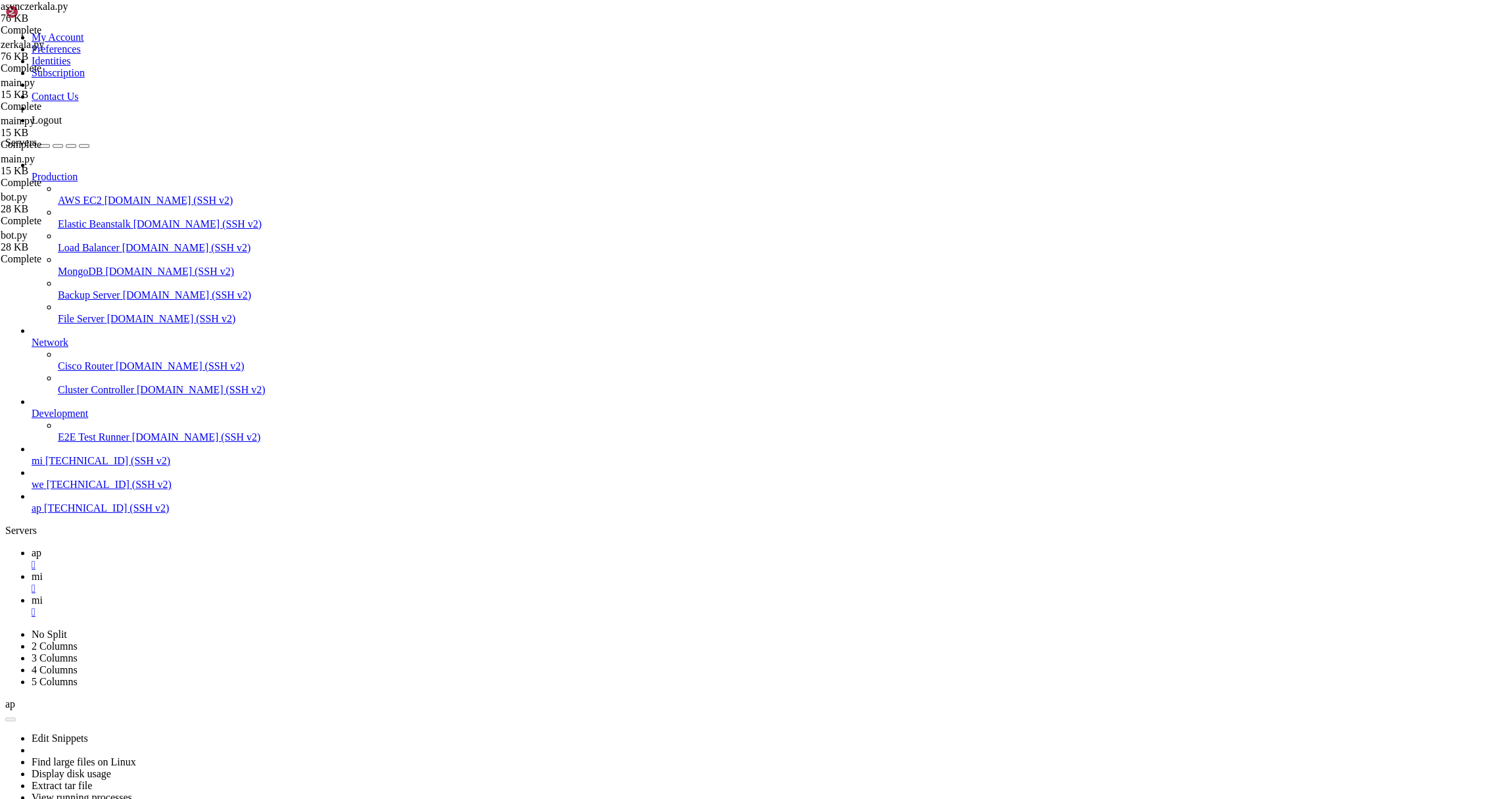
drag, startPoint x: 329, startPoint y: 484, endPoint x: 321, endPoint y: 485, distance: 8.1
drag, startPoint x: 325, startPoint y: 485, endPoint x: 281, endPoint y: 483, distance: 44.0
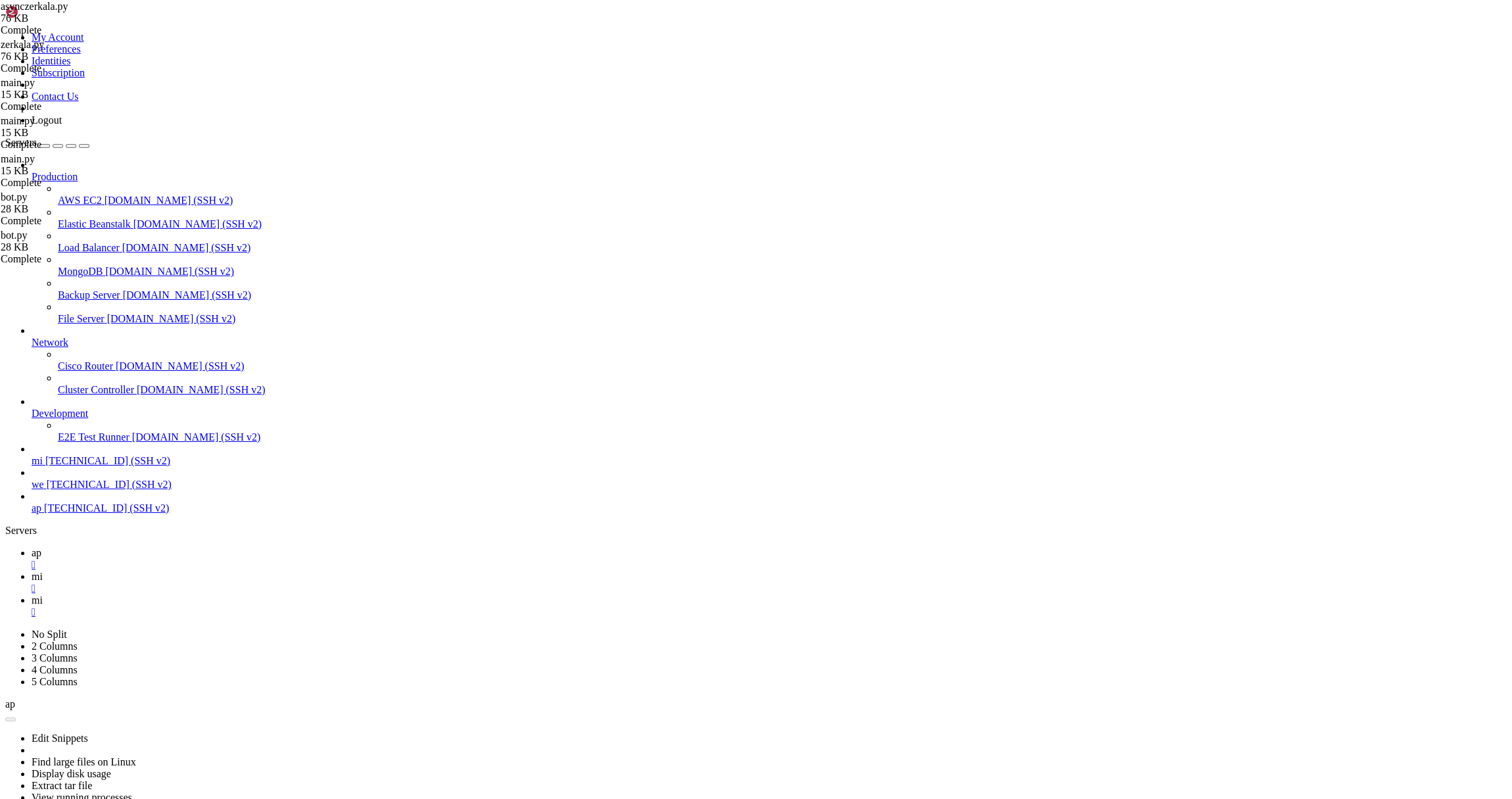
drag, startPoint x: 280, startPoint y: 412, endPoint x: 374, endPoint y: 409, distance: 94.0
paste textarea "[TECHNICAL_ID]"
type textarea ""[URL][TECHNICAL_ID]","
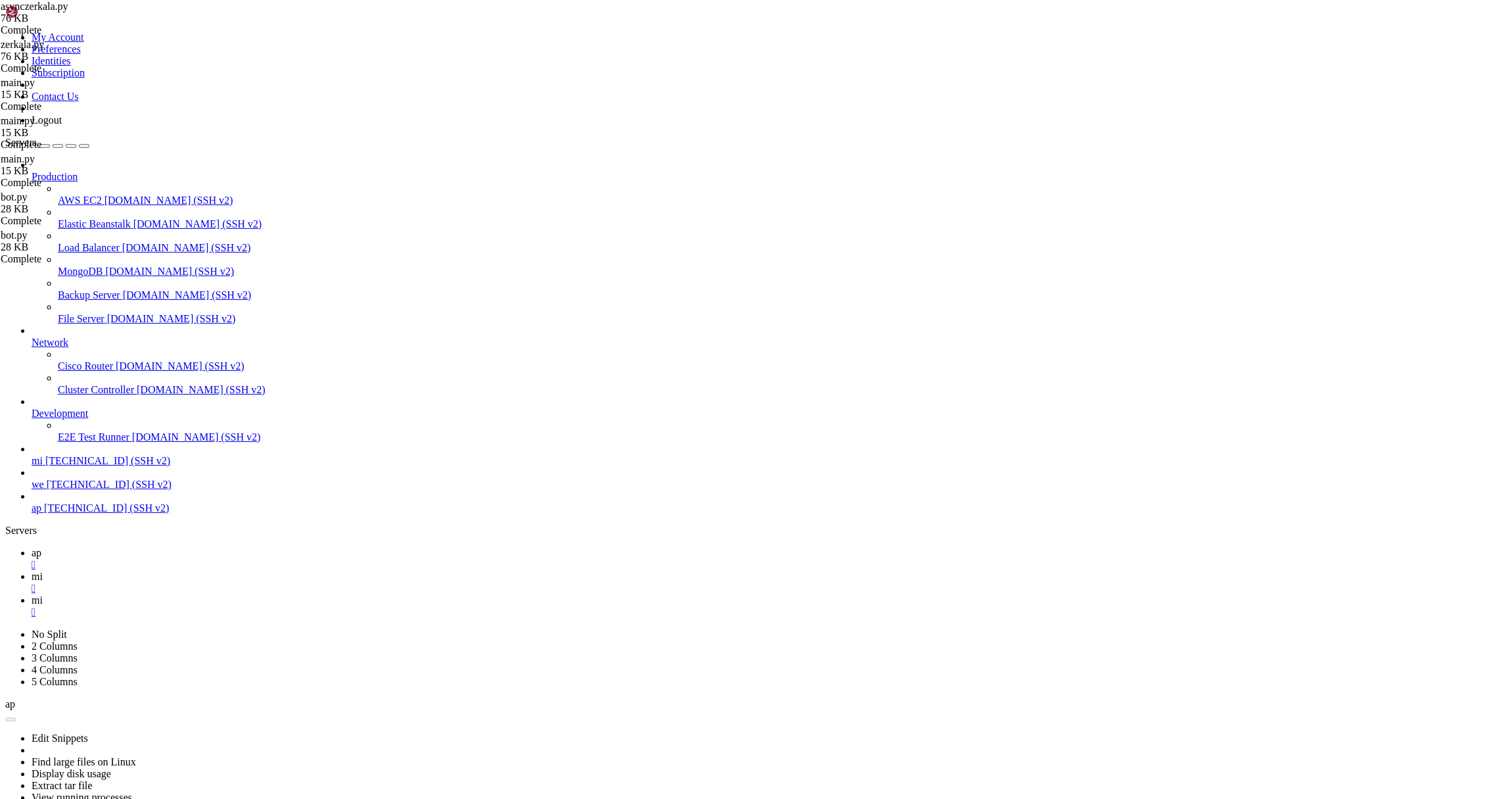
click at [32, 570] on icon at bounding box center [32, 576] width 0 height 11
click at [288, 595] on link "mi " at bounding box center [769, 606] width 1475 height 23
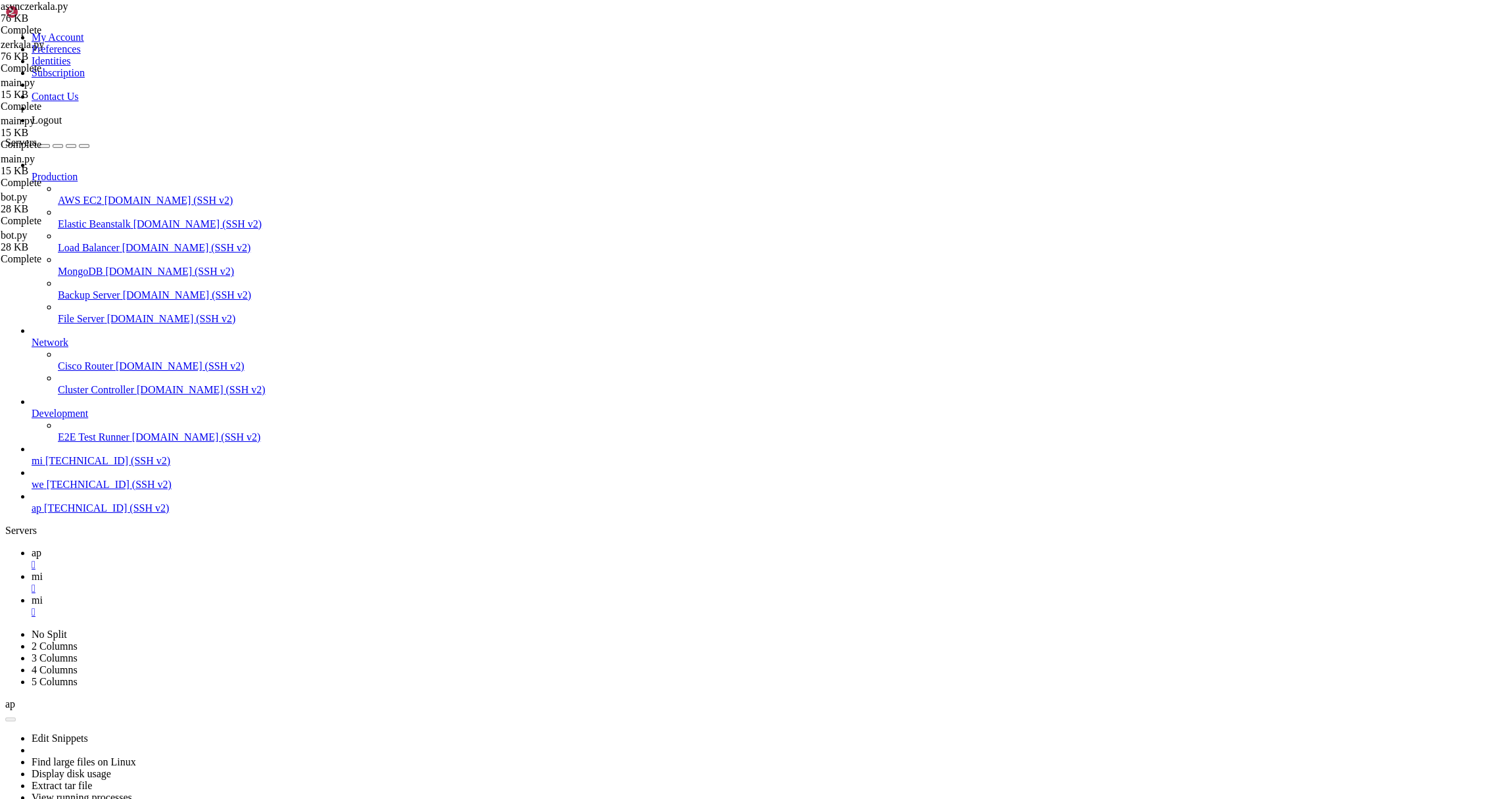
scroll to position [687, 0]
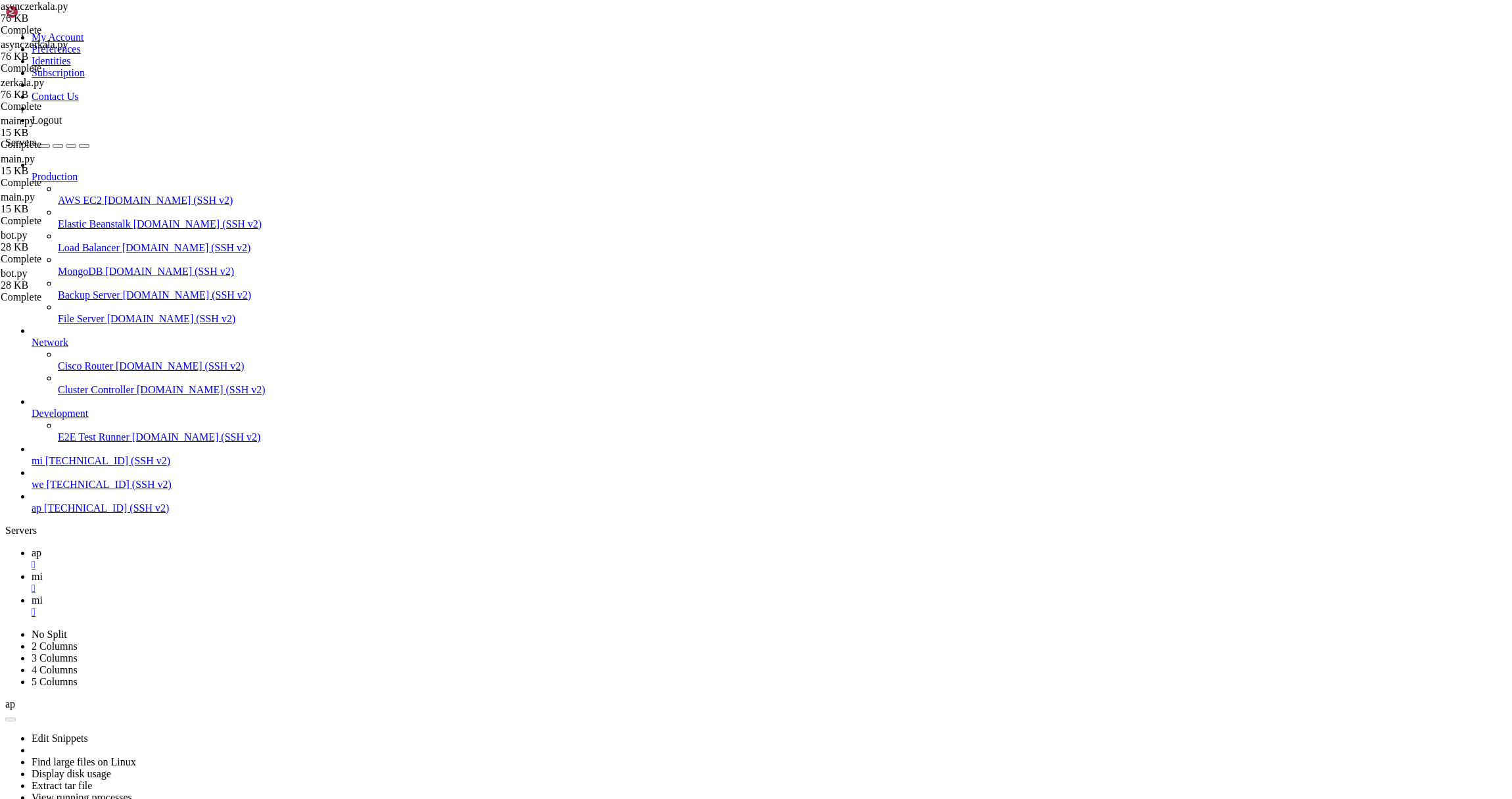
type textarea "if __name__ == "__main__": [DOMAIN_NAME](main())"
paste textarea "[DOMAIN_NAME](main())"
type textarea "[DOMAIN_NAME](main())"
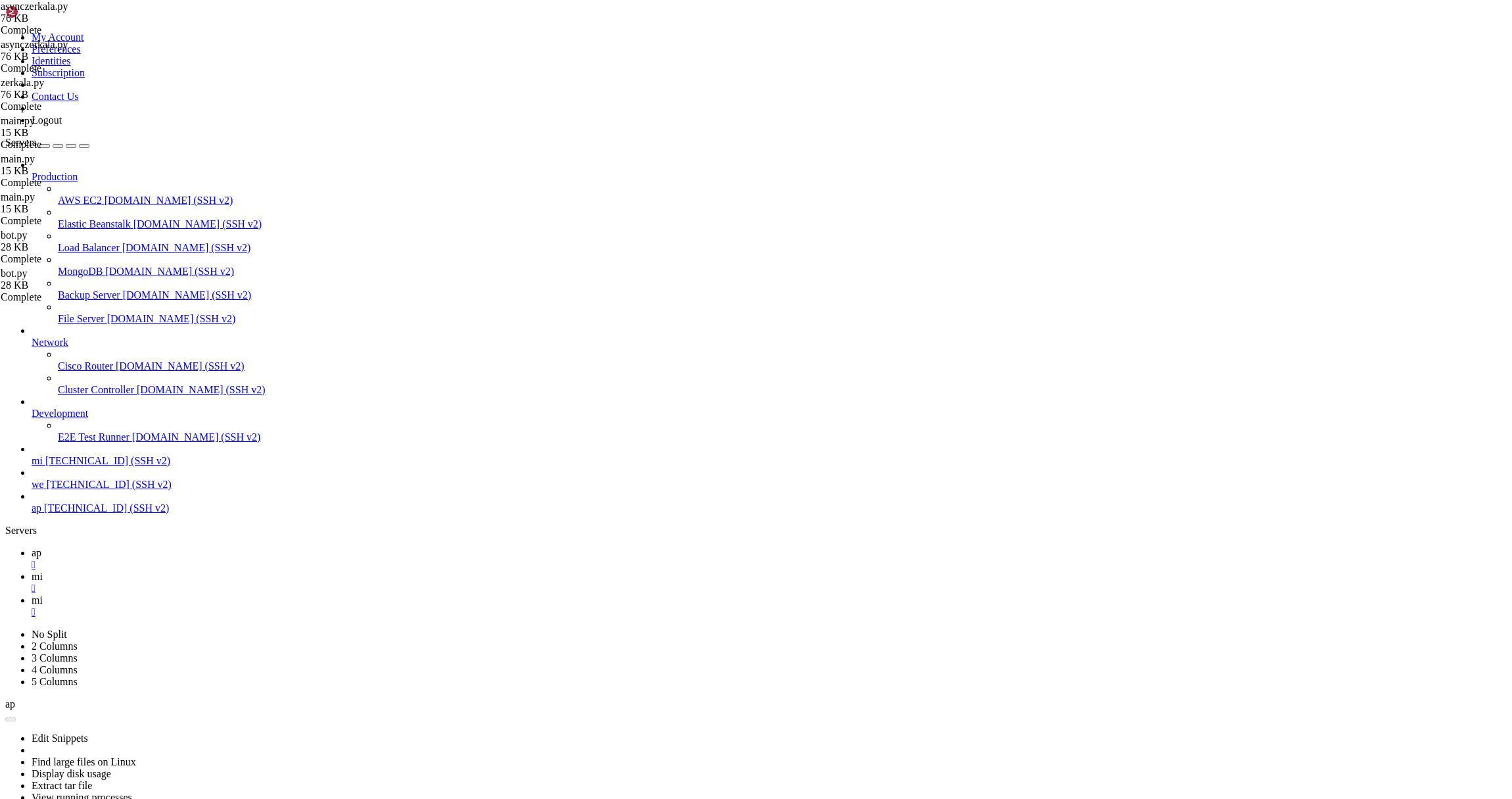
click at [32, 570] on icon at bounding box center [32, 576] width 0 height 11
